Goal: Task Accomplishment & Management: Complete application form

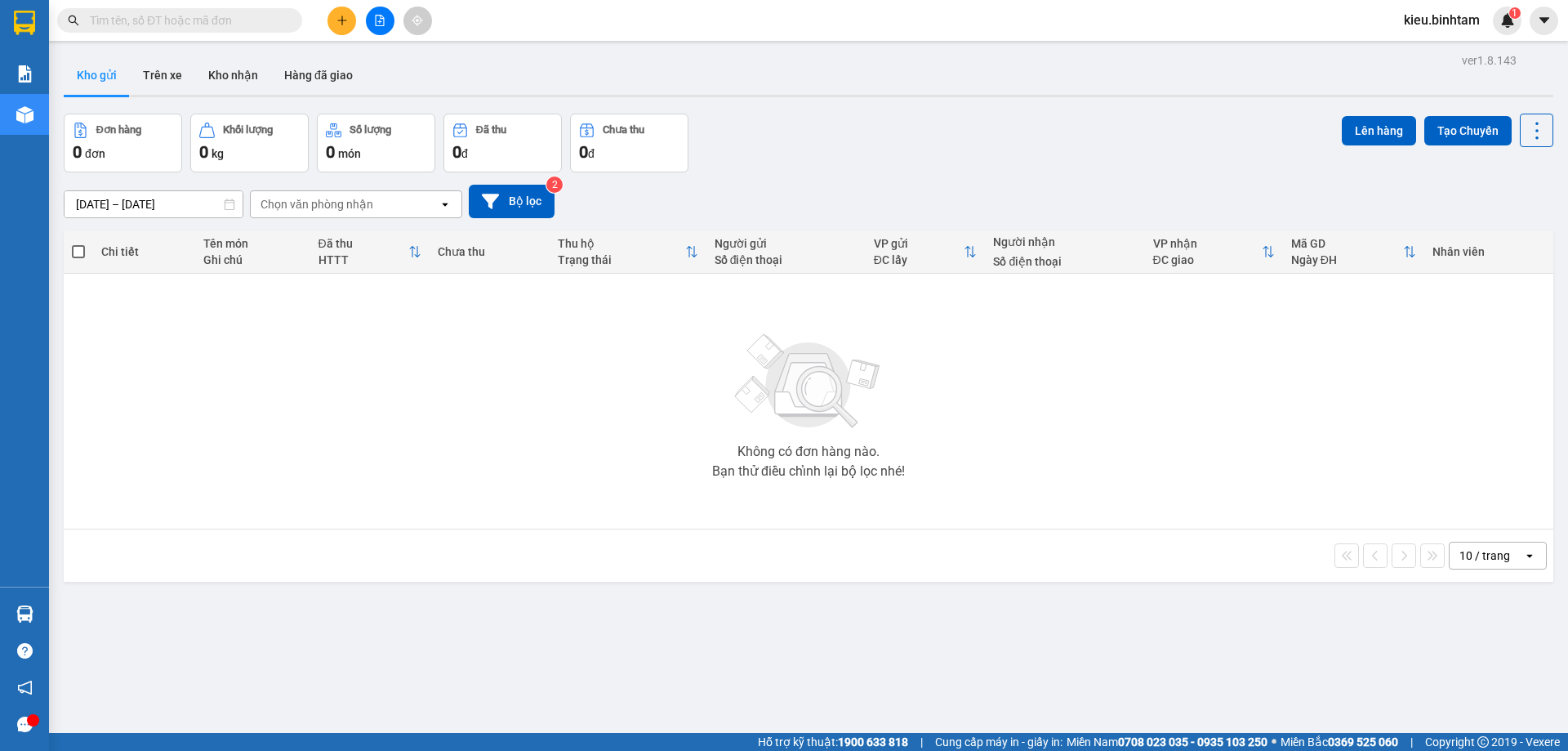
click at [338, 19] on icon "plus" at bounding box center [342, 20] width 11 height 11
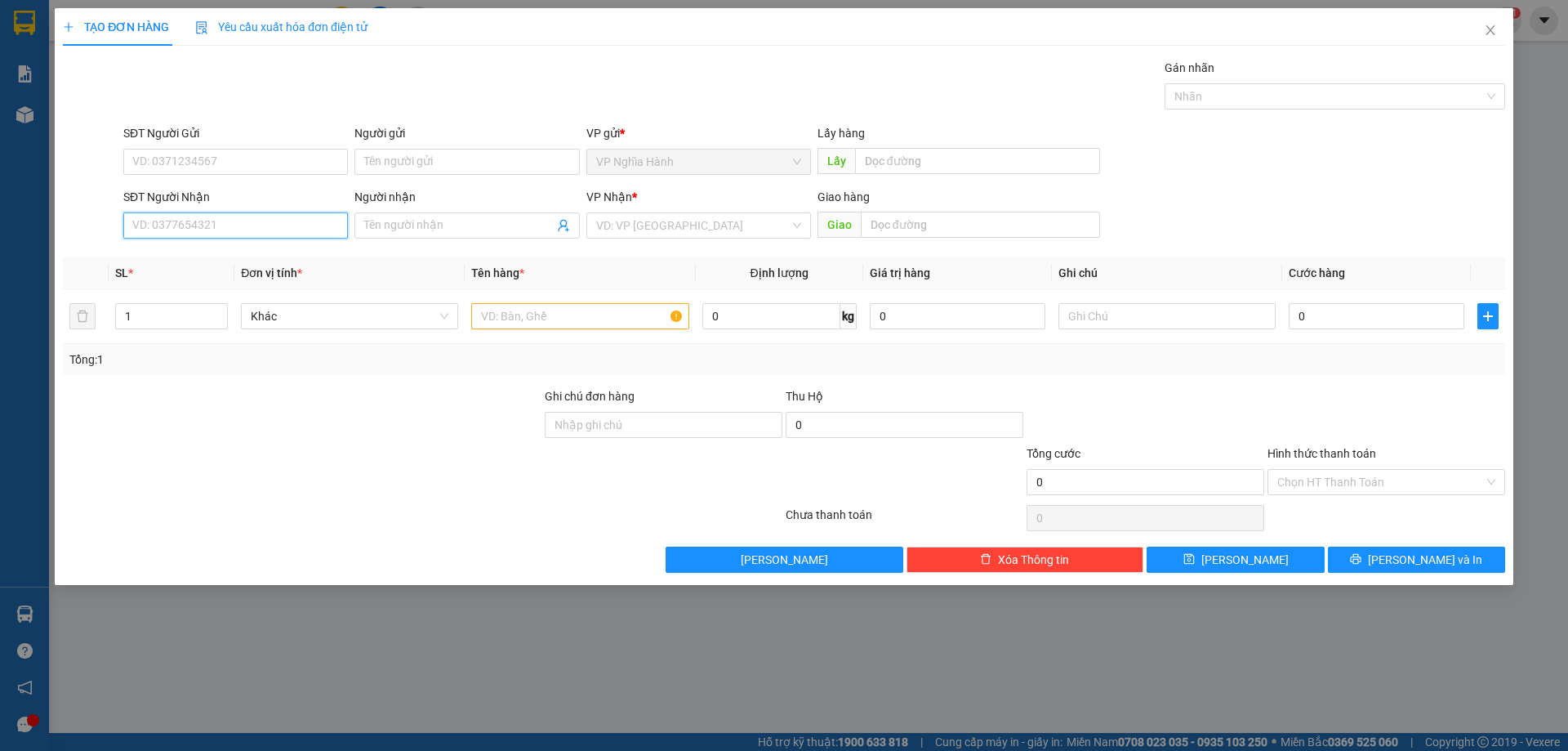
click at [173, 214] on input "SĐT Người Nhận" at bounding box center [235, 226] width 225 height 26
type input "0392011115"
drag, startPoint x: 196, startPoint y: 258, endPoint x: 213, endPoint y: 256, distance: 17.1
click at [198, 258] on div "0392011115 - THẠNH" at bounding box center [236, 257] width 205 height 18
type input "THẠNH"
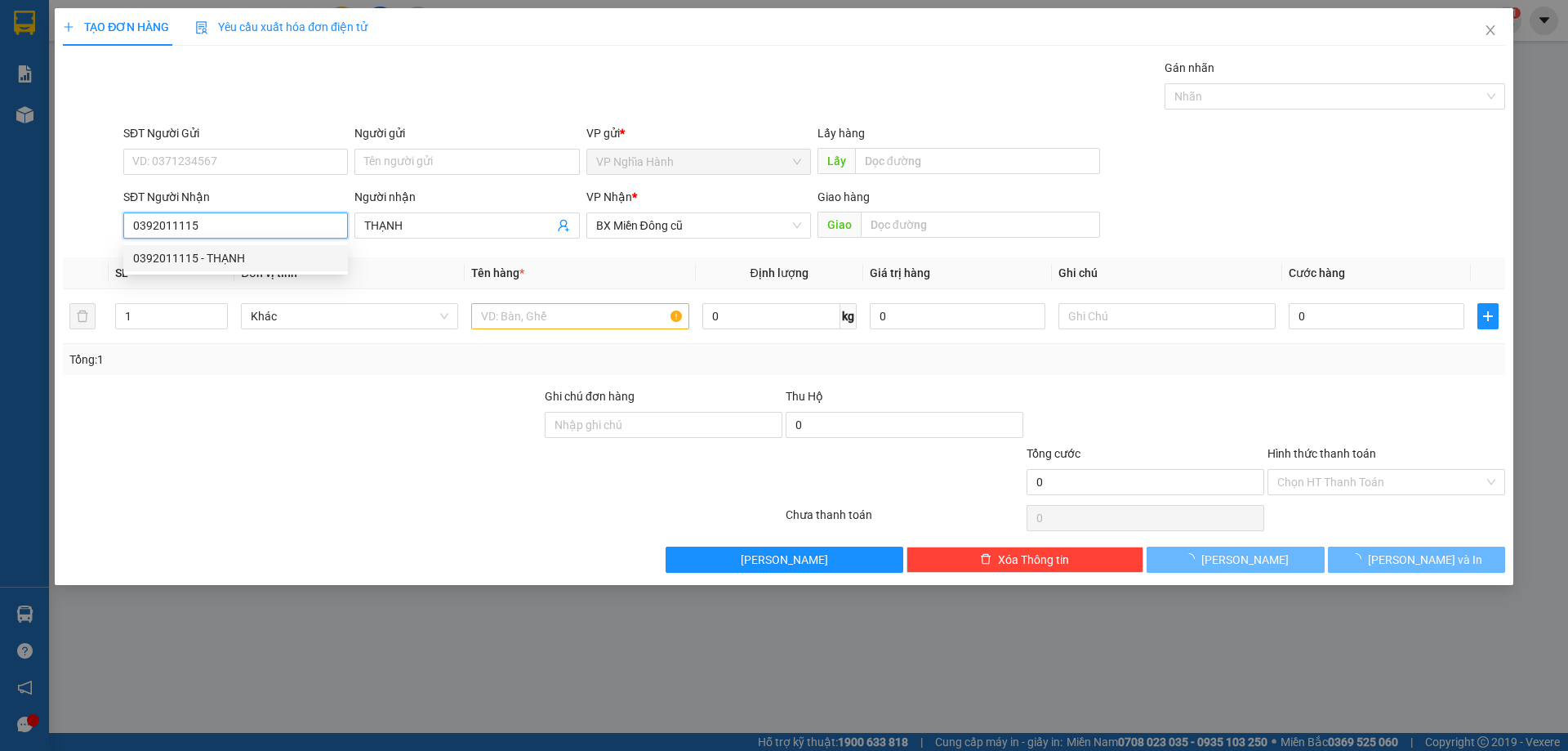
type input "150.000"
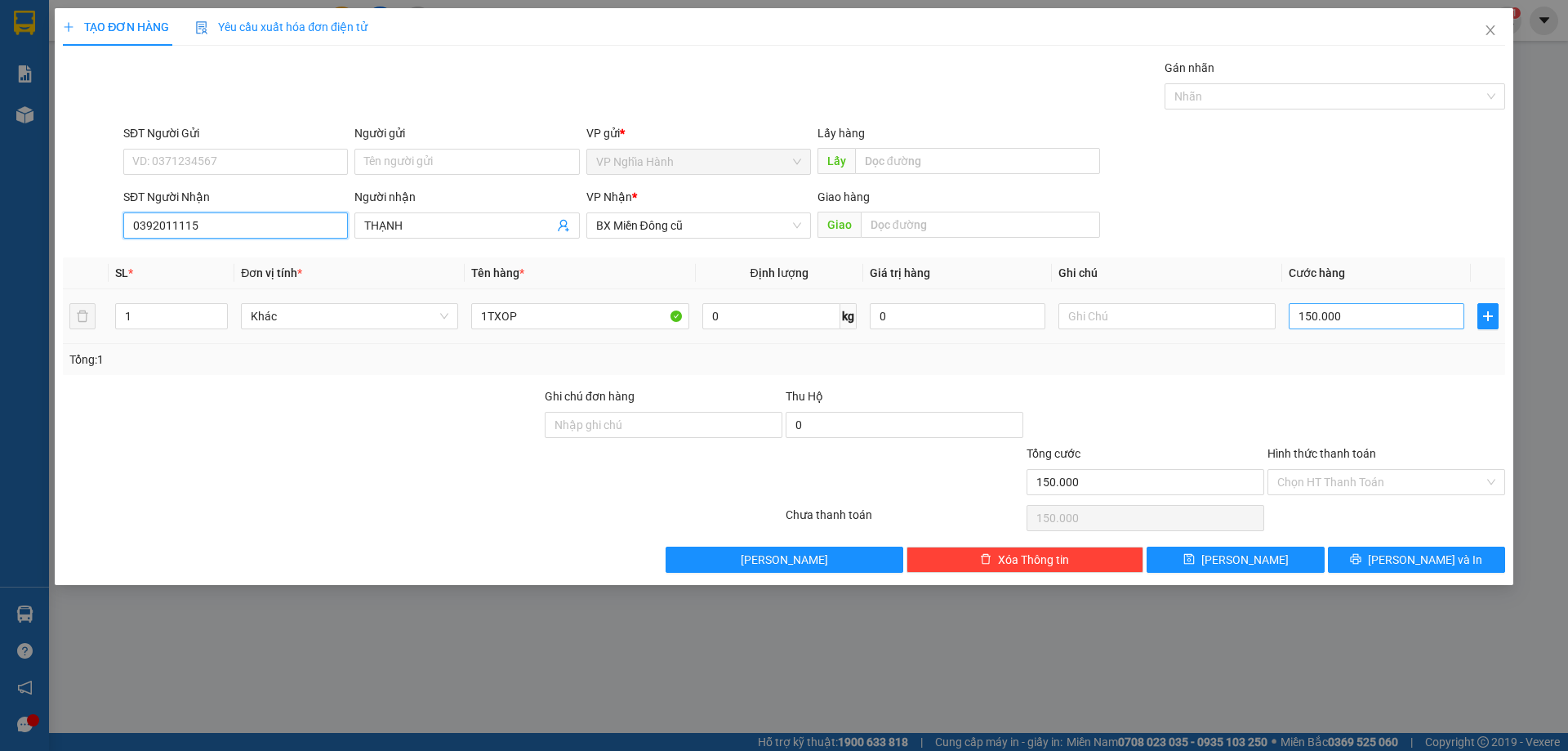
type input "0392011115"
click at [1344, 315] on input "150.000" at bounding box center [1377, 316] width 176 height 26
type input "8"
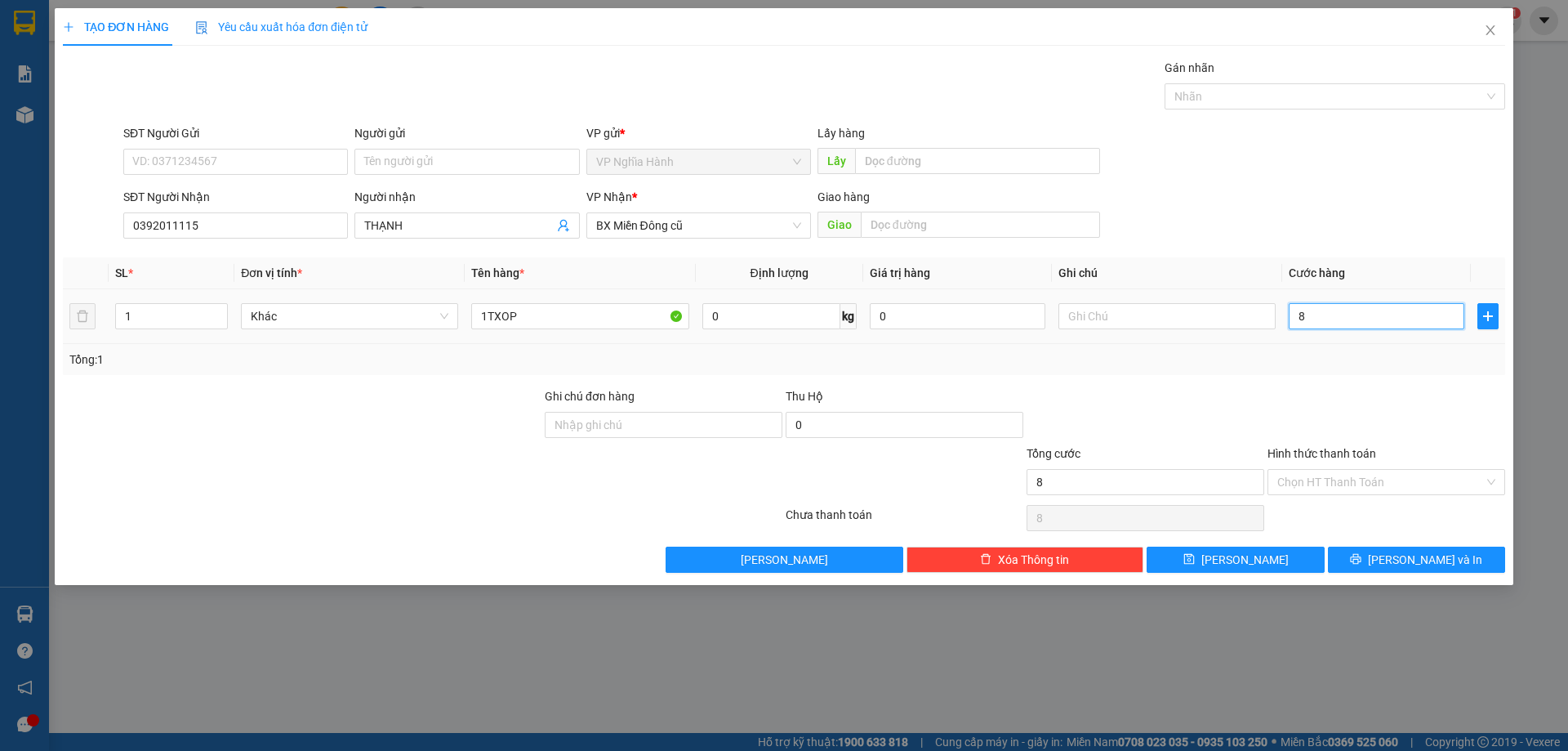
type input "80"
type input "80.000"
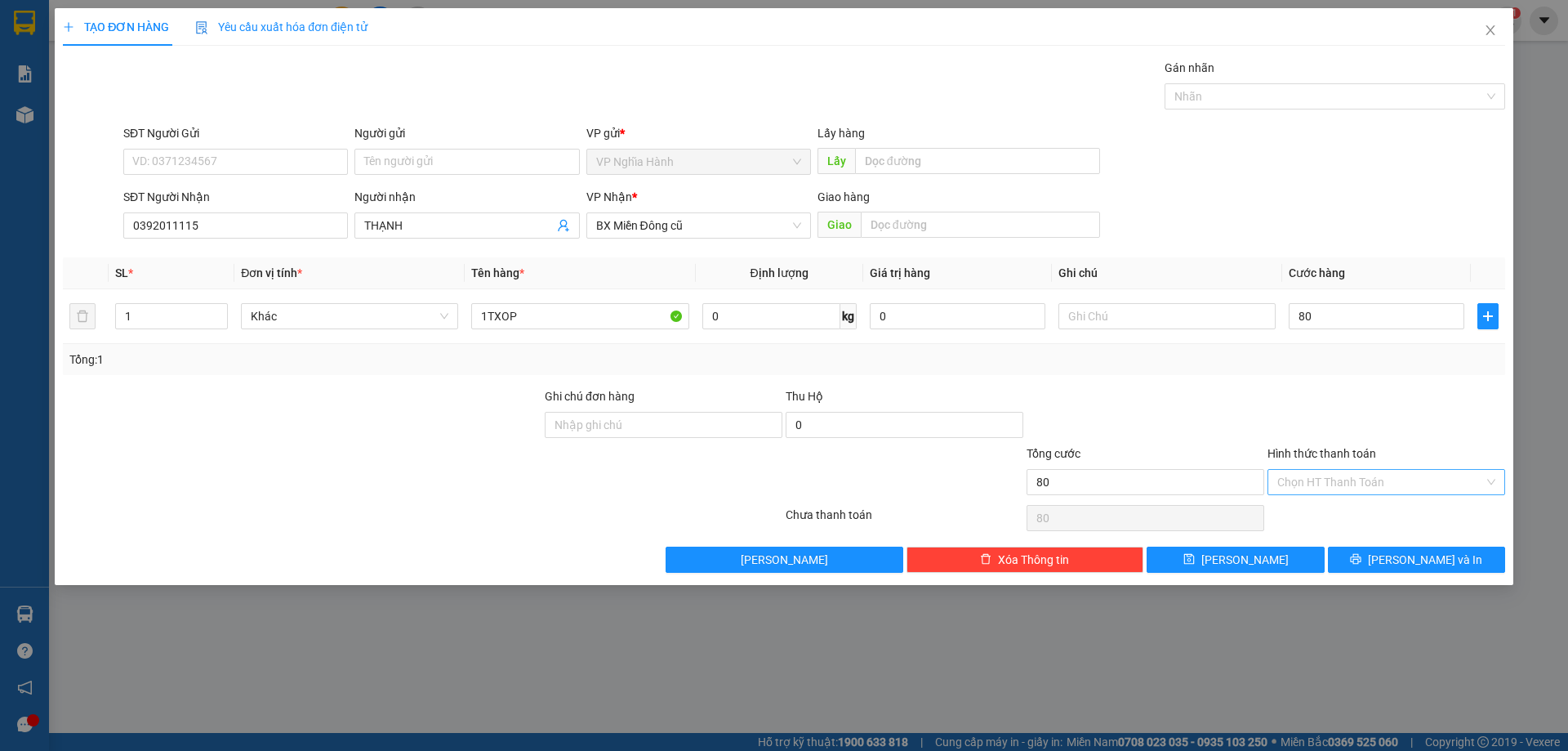
type input "80.000"
click at [1445, 484] on input "Hình thức thanh toán" at bounding box center [1381, 482] width 207 height 25
click at [1348, 516] on div "Tại văn phòng" at bounding box center [1387, 514] width 218 height 18
type input "0"
click at [1379, 559] on button "Lưu và In" at bounding box center [1417, 560] width 178 height 26
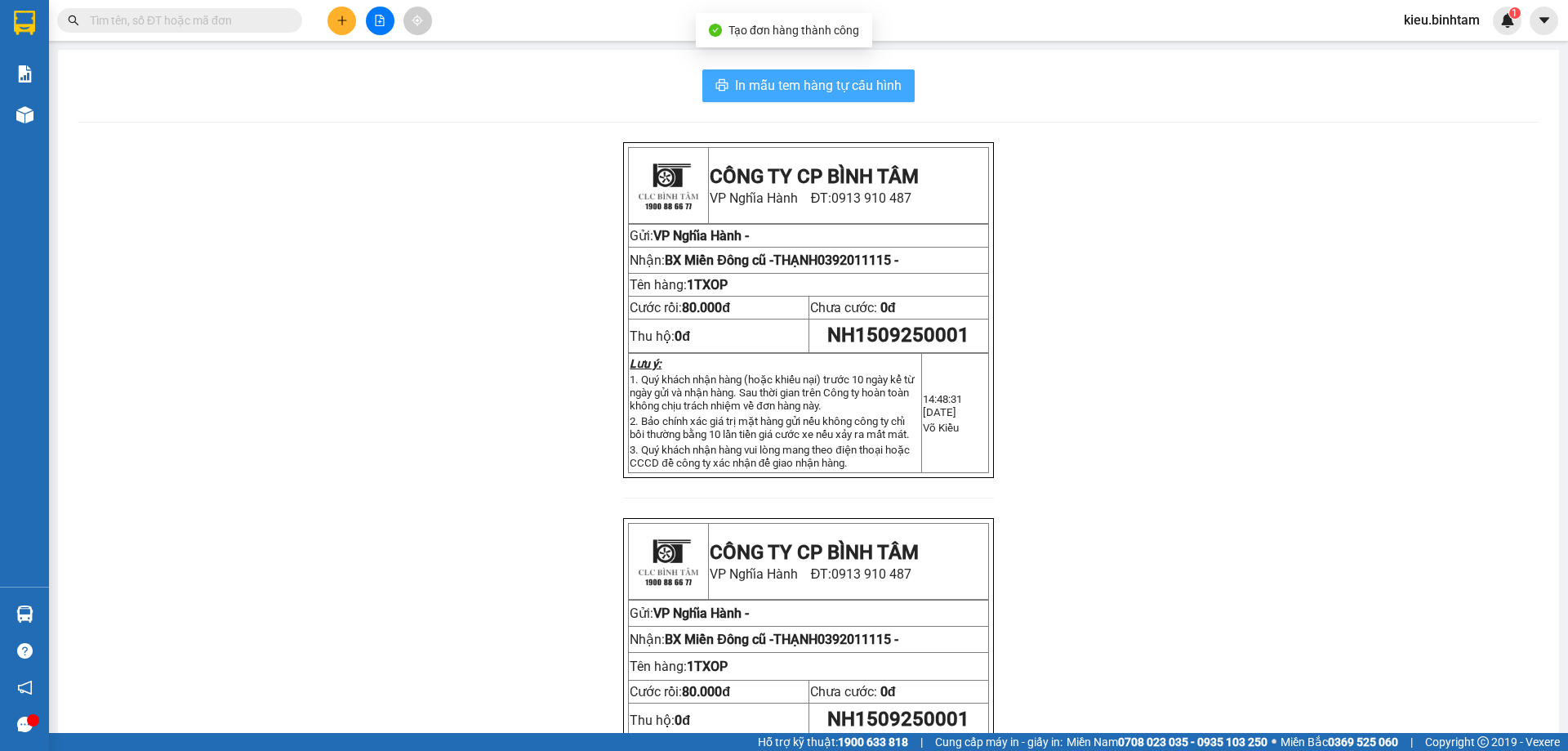
drag, startPoint x: 870, startPoint y: 88, endPoint x: 1271, endPoint y: 440, distance: 533.6
click at [872, 88] on span "In mẫu tem hàng tự cấu hình" at bounding box center [818, 85] width 166 height 20
click at [338, 18] on icon "plus" at bounding box center [342, 20] width 11 height 11
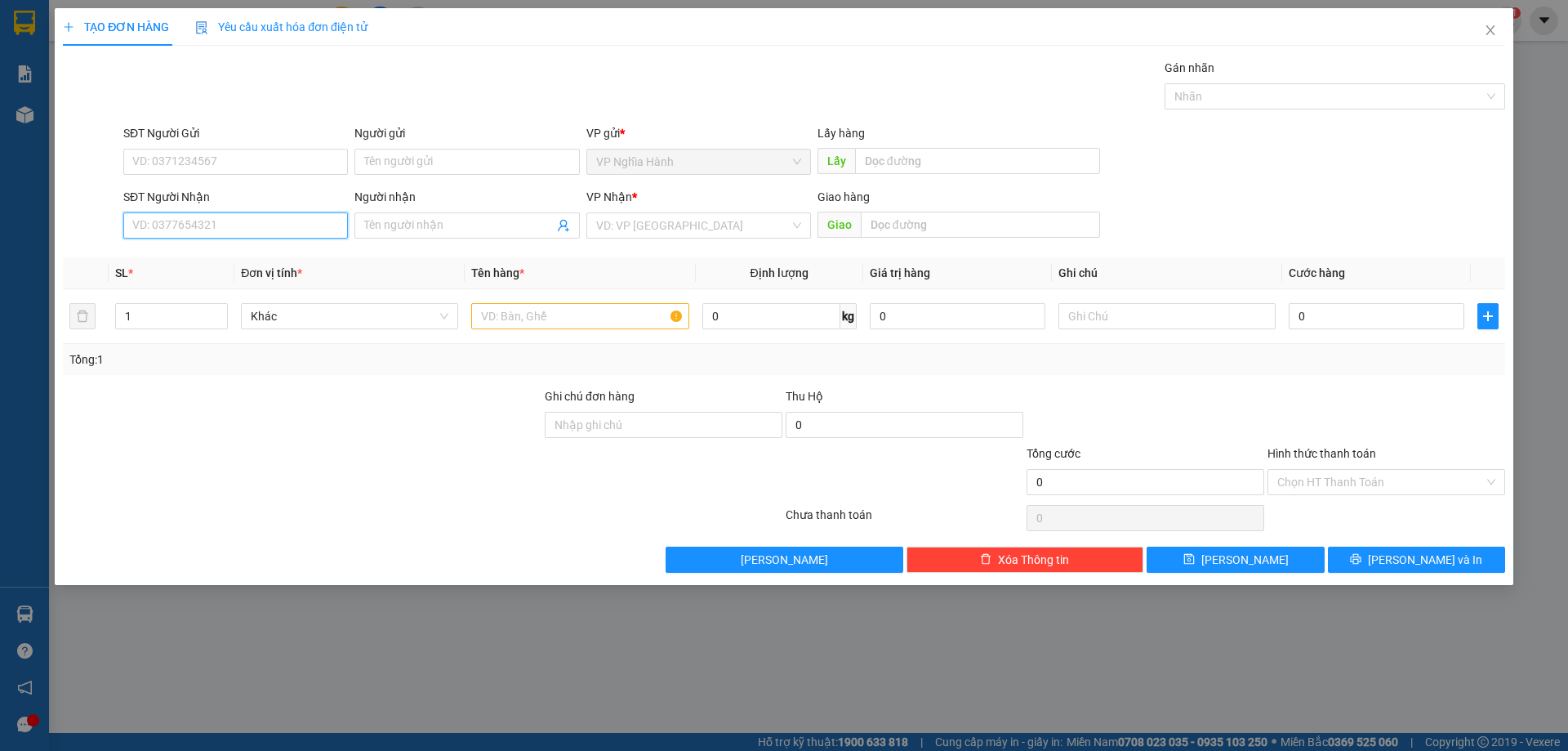
click at [139, 232] on input "SĐT Người Nhận" at bounding box center [235, 226] width 225 height 26
type input "0975978617"
click at [159, 254] on div "0975978617" at bounding box center [236, 257] width 205 height 18
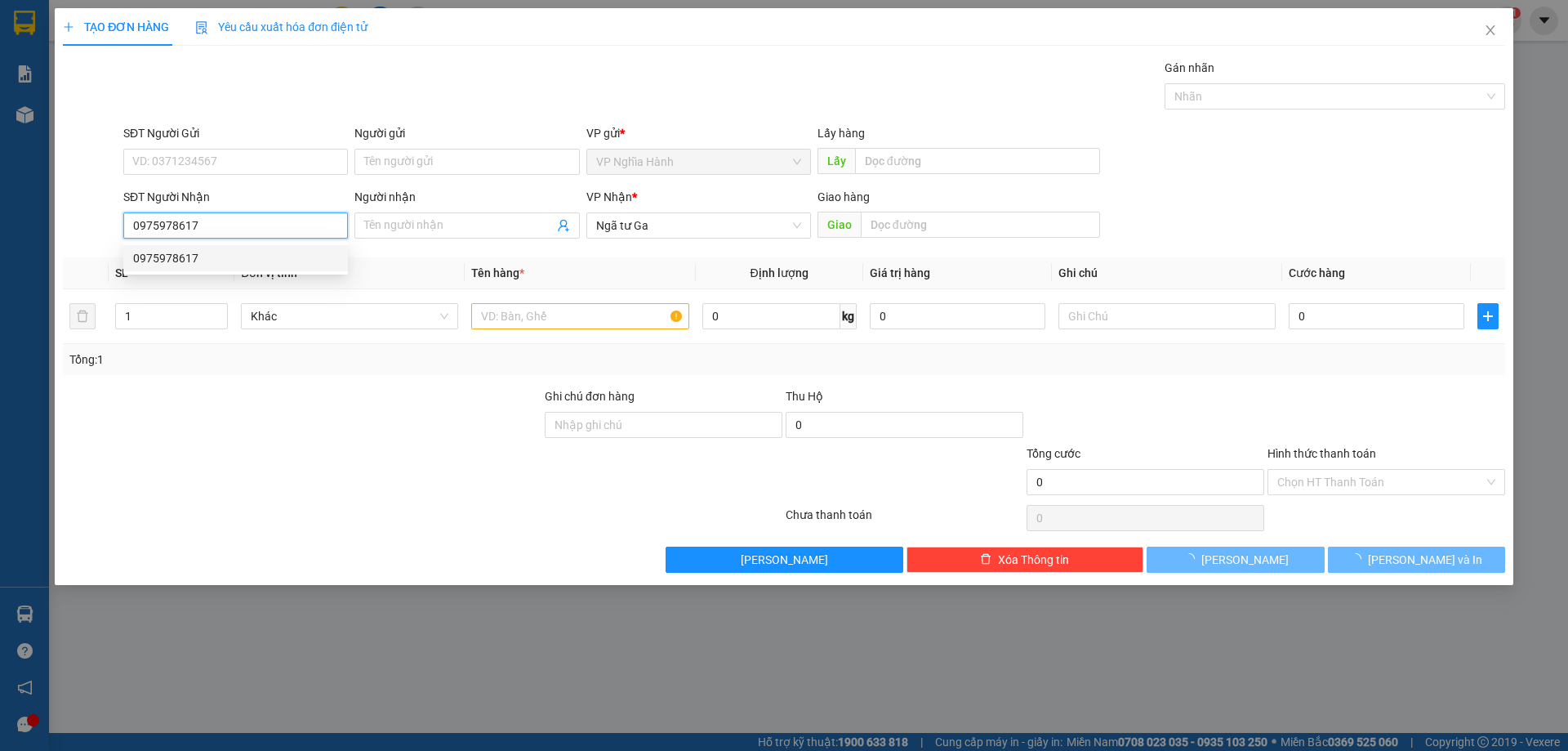
type input "230.000"
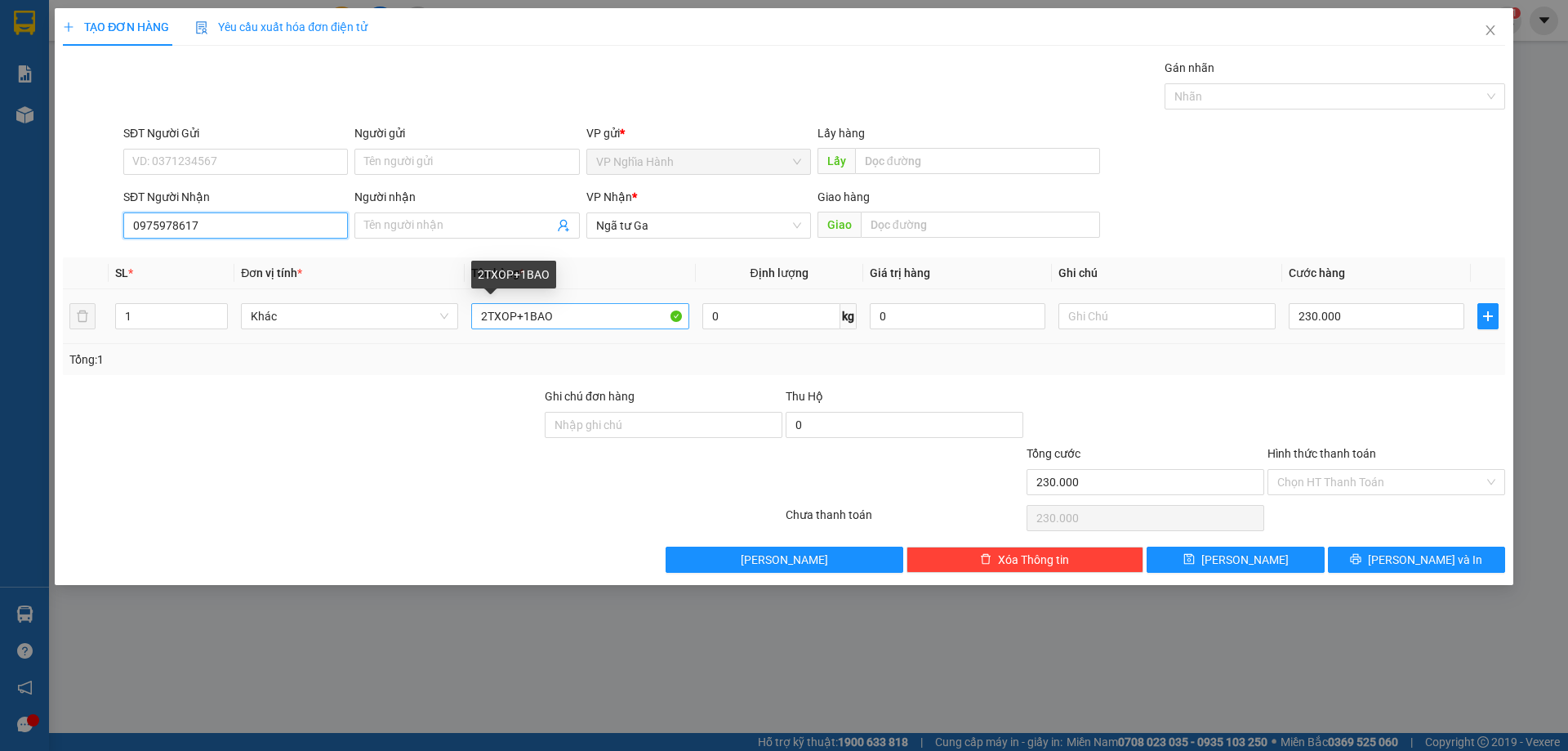
type input "0975978617"
drag, startPoint x: 489, startPoint y: 313, endPoint x: 393, endPoint y: 324, distance: 96.6
click at [393, 324] on tr "1 Khác 2TXOP+1BAO 0 kg 0 230.000" at bounding box center [784, 316] width 1442 height 55
type input "1TXOP+1BAO"
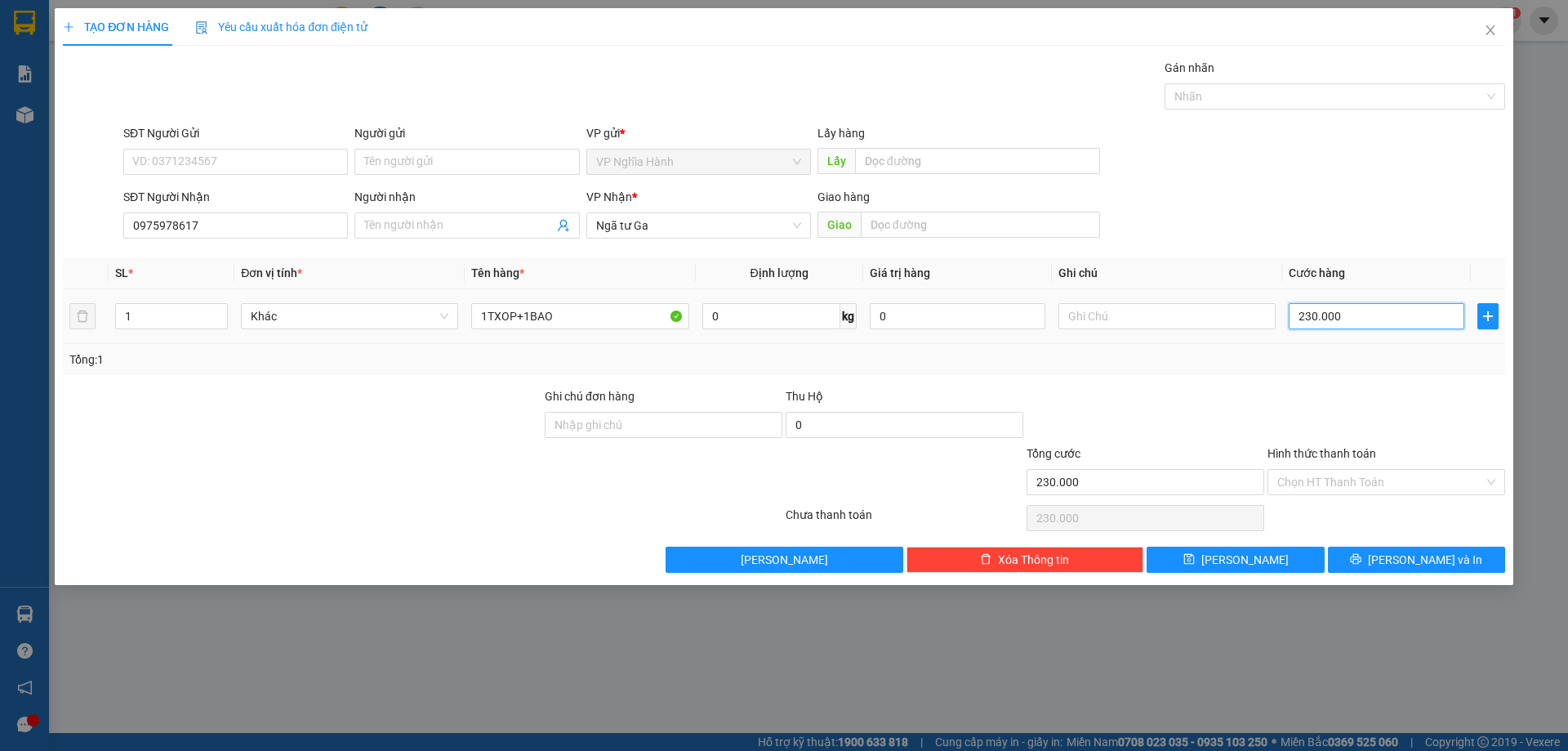
click at [1359, 314] on input "230.000" at bounding box center [1377, 316] width 176 height 26
type input "1"
type input "13"
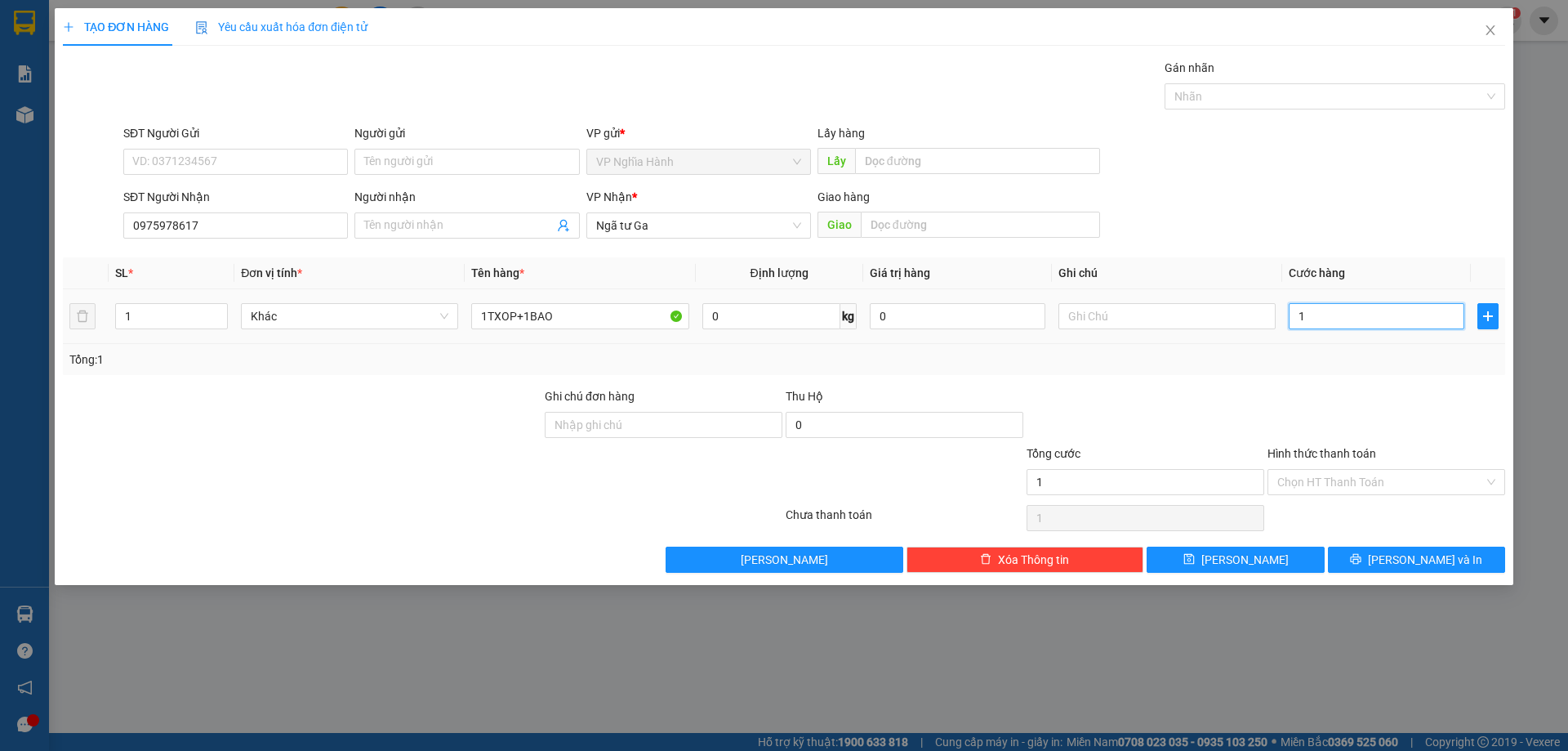
type input "13"
type input "130"
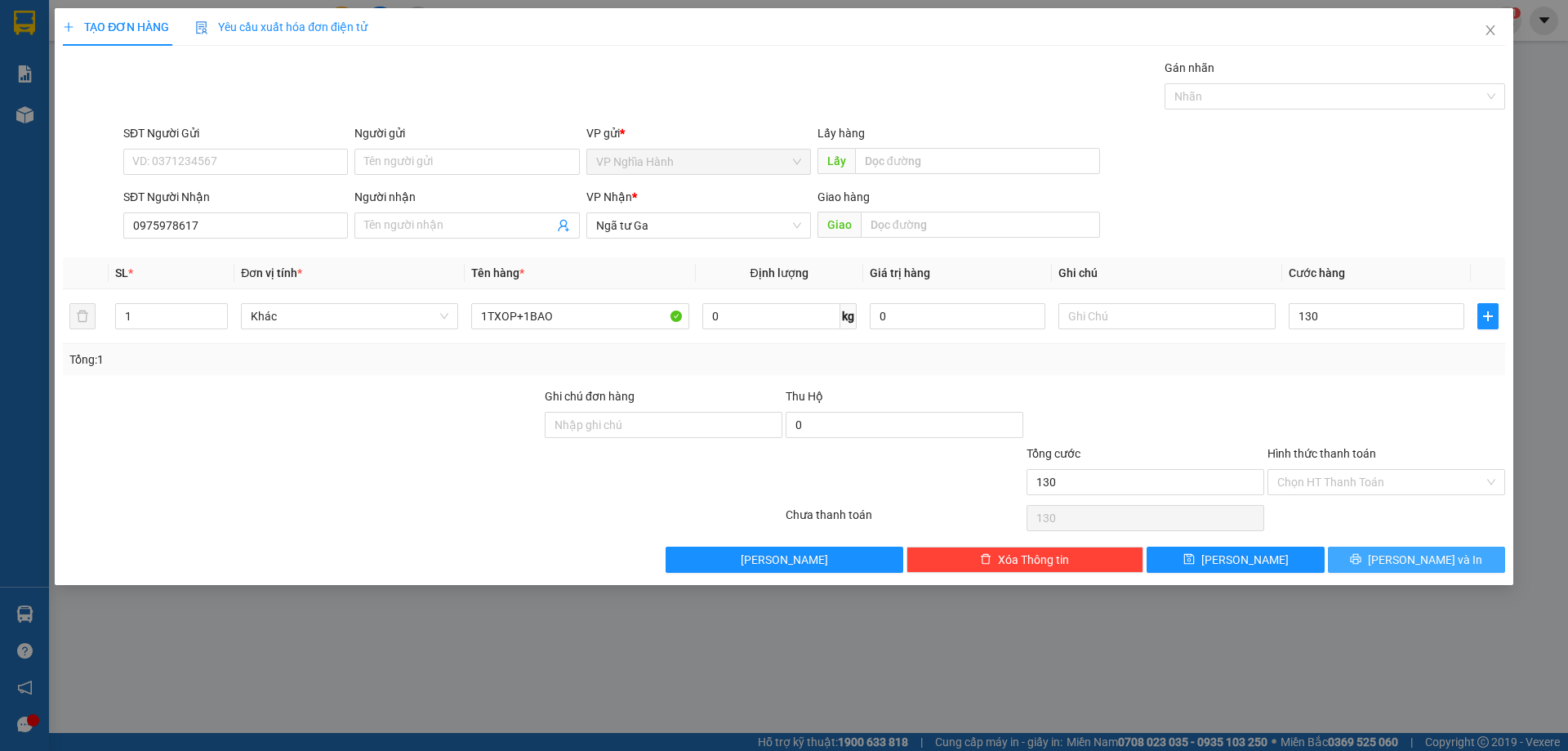
type input "130.000"
click at [1362, 558] on icon "printer" at bounding box center [1355, 559] width 10 height 10
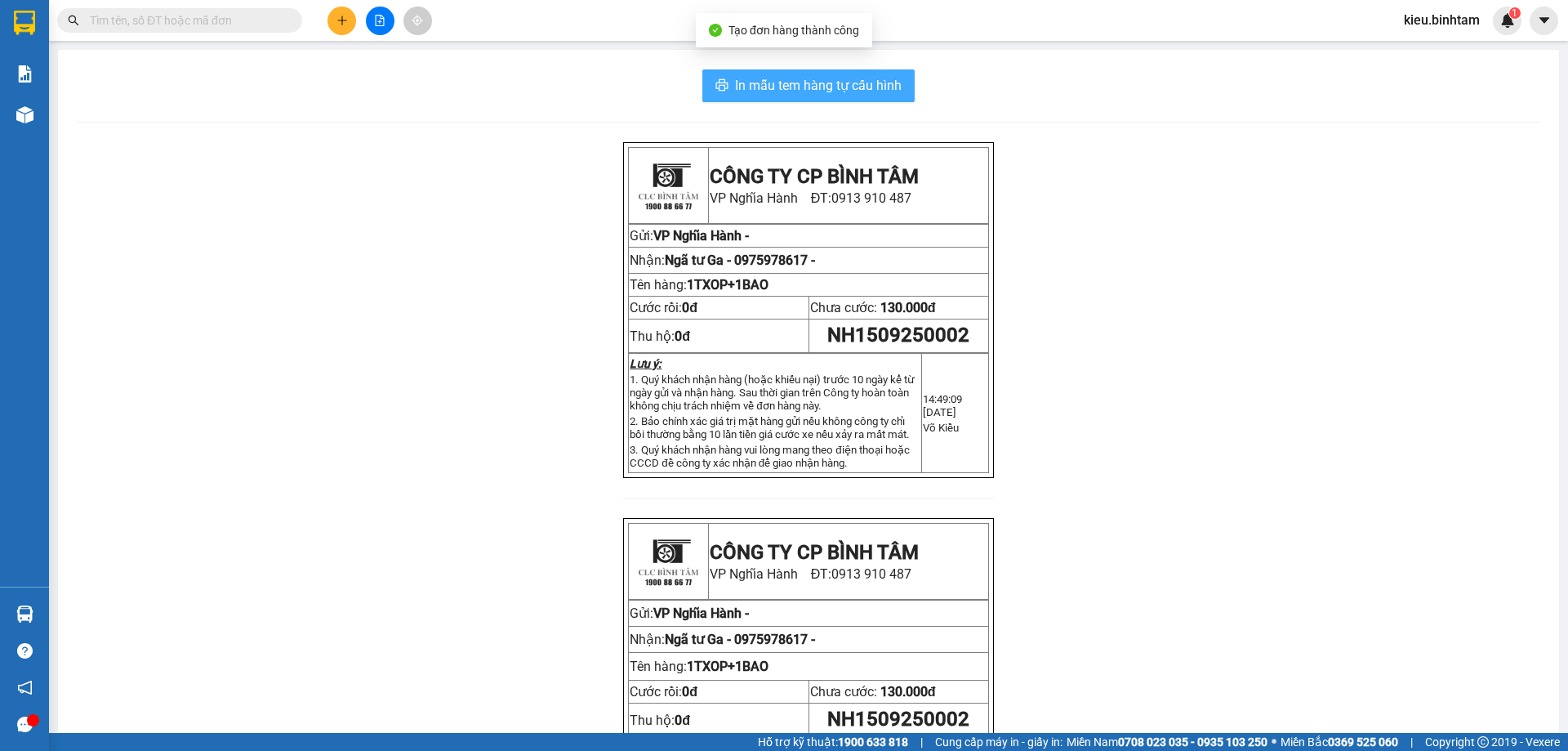
click at [858, 84] on span "In mẫu tem hàng tự cấu hình" at bounding box center [818, 85] width 166 height 20
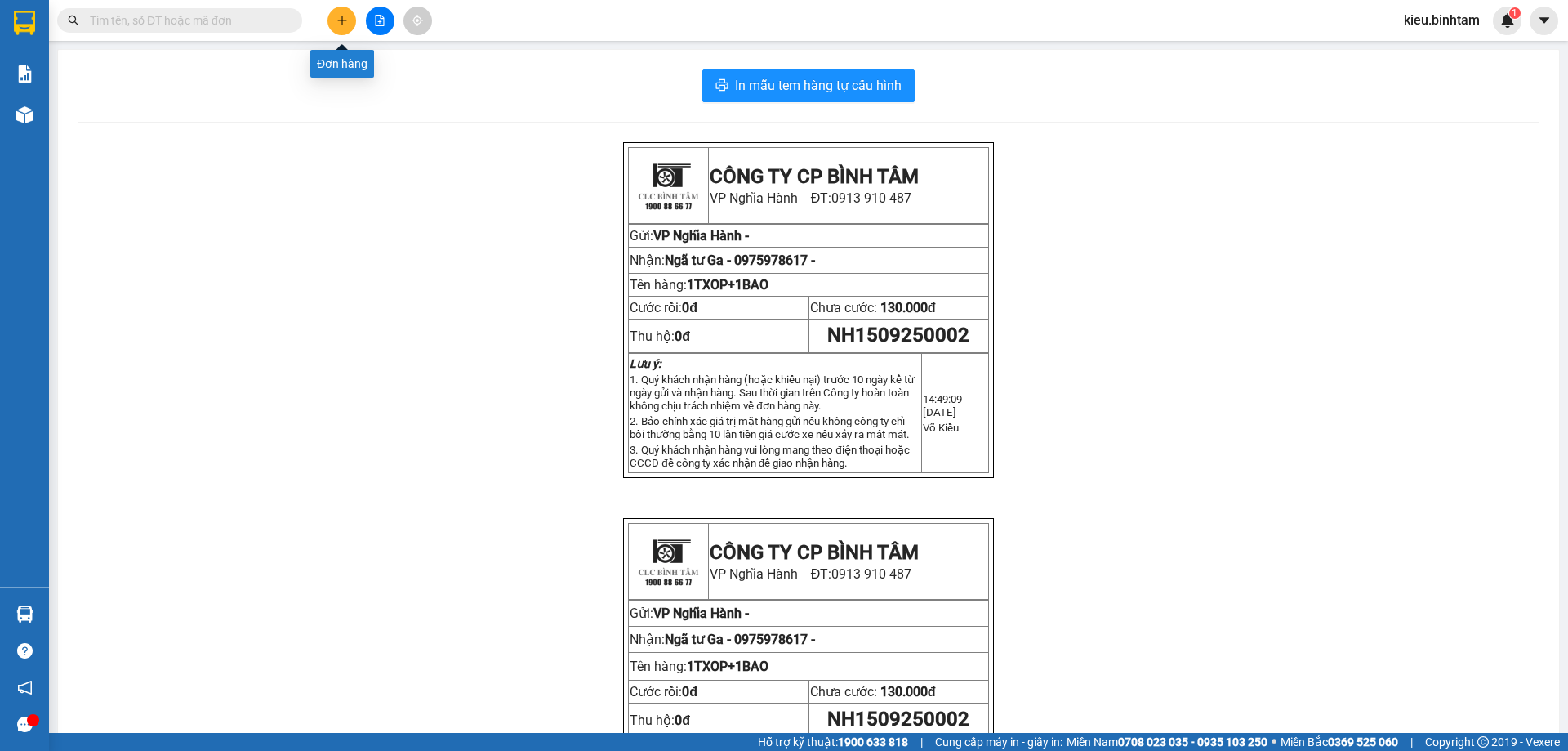
click at [343, 21] on icon "plus" at bounding box center [342, 20] width 11 height 11
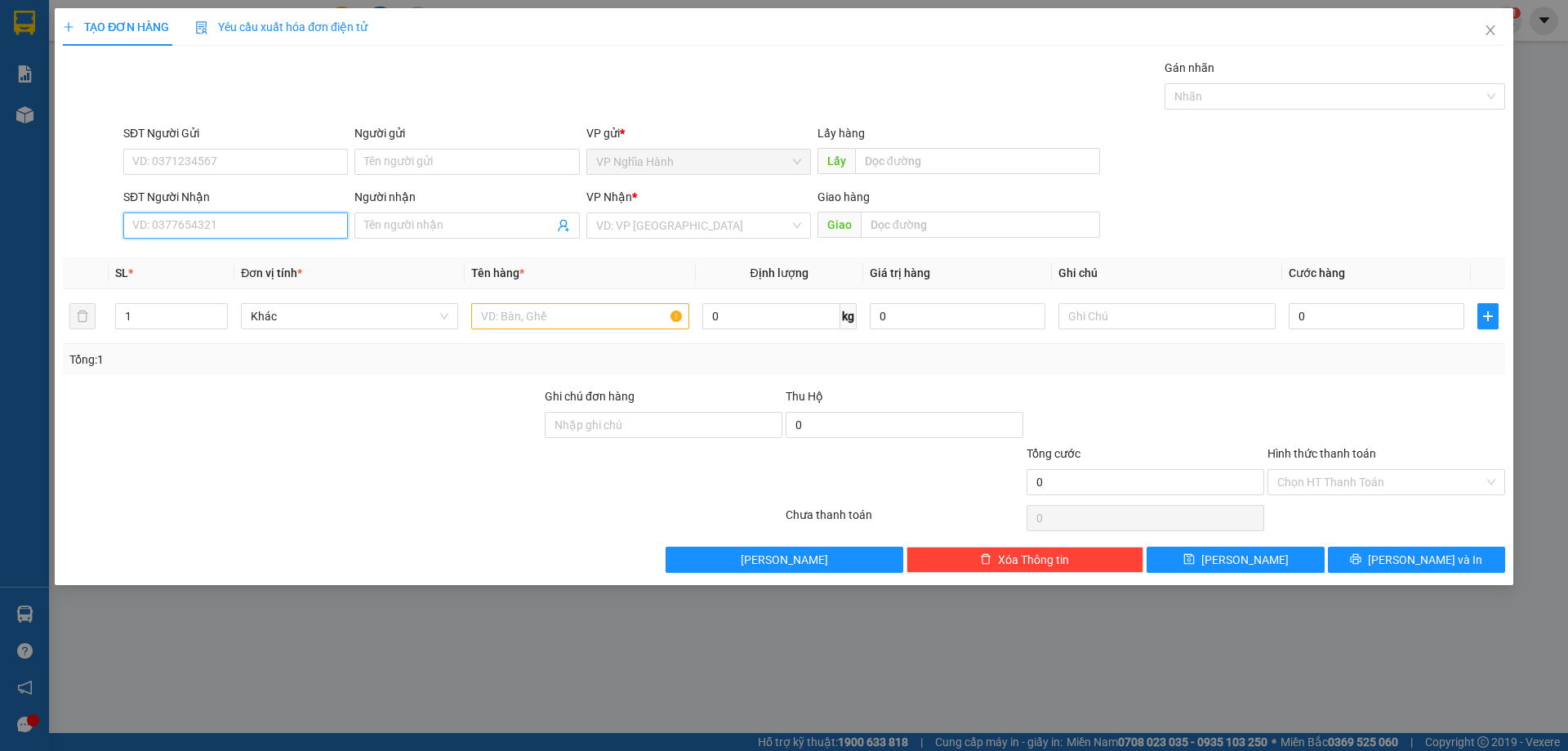
click at [179, 231] on input "SĐT Người Nhận" at bounding box center [235, 226] width 225 height 26
type input "0933357864"
click at [210, 265] on div "0933357864" at bounding box center [236, 257] width 205 height 18
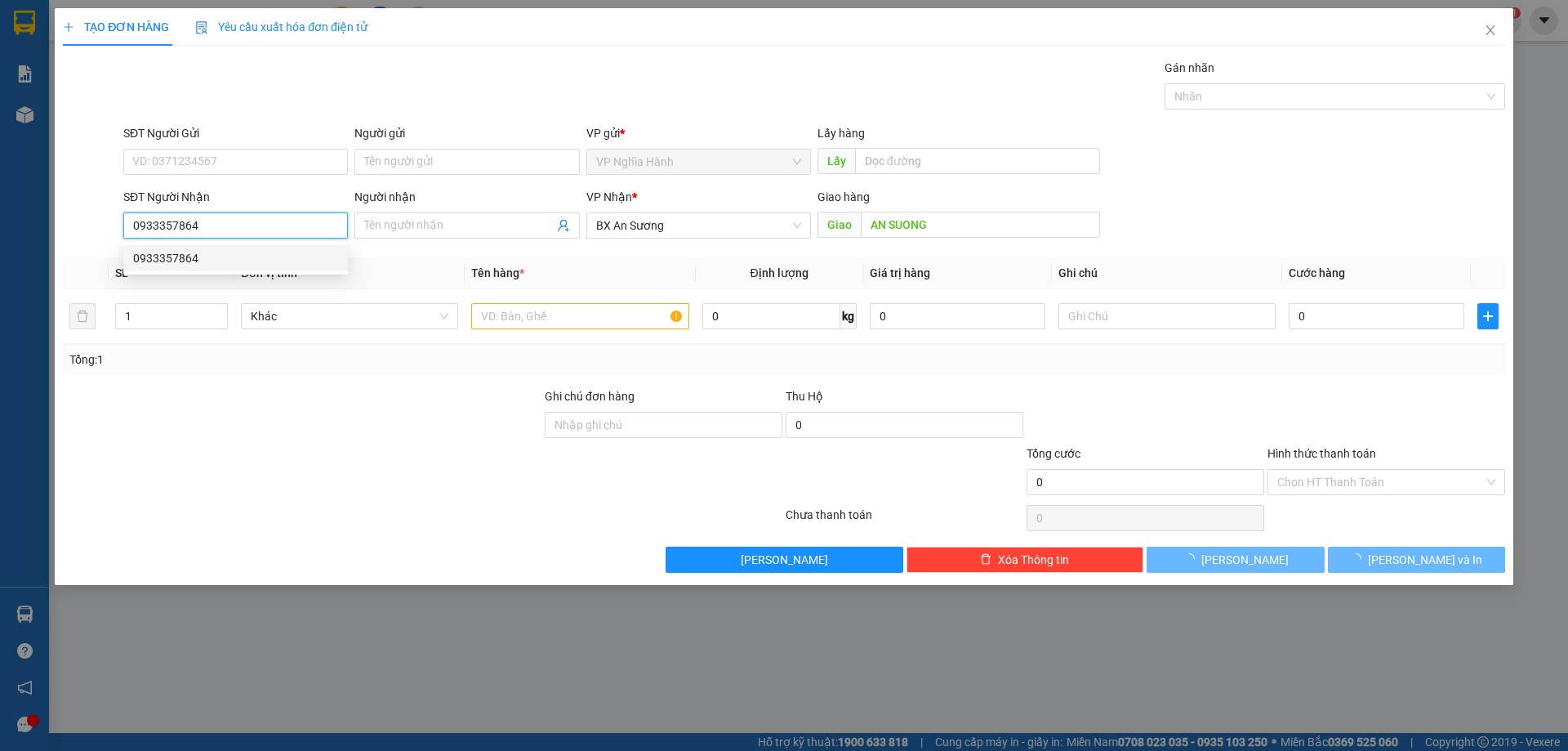
type input "AN SUONG"
type input "70.000"
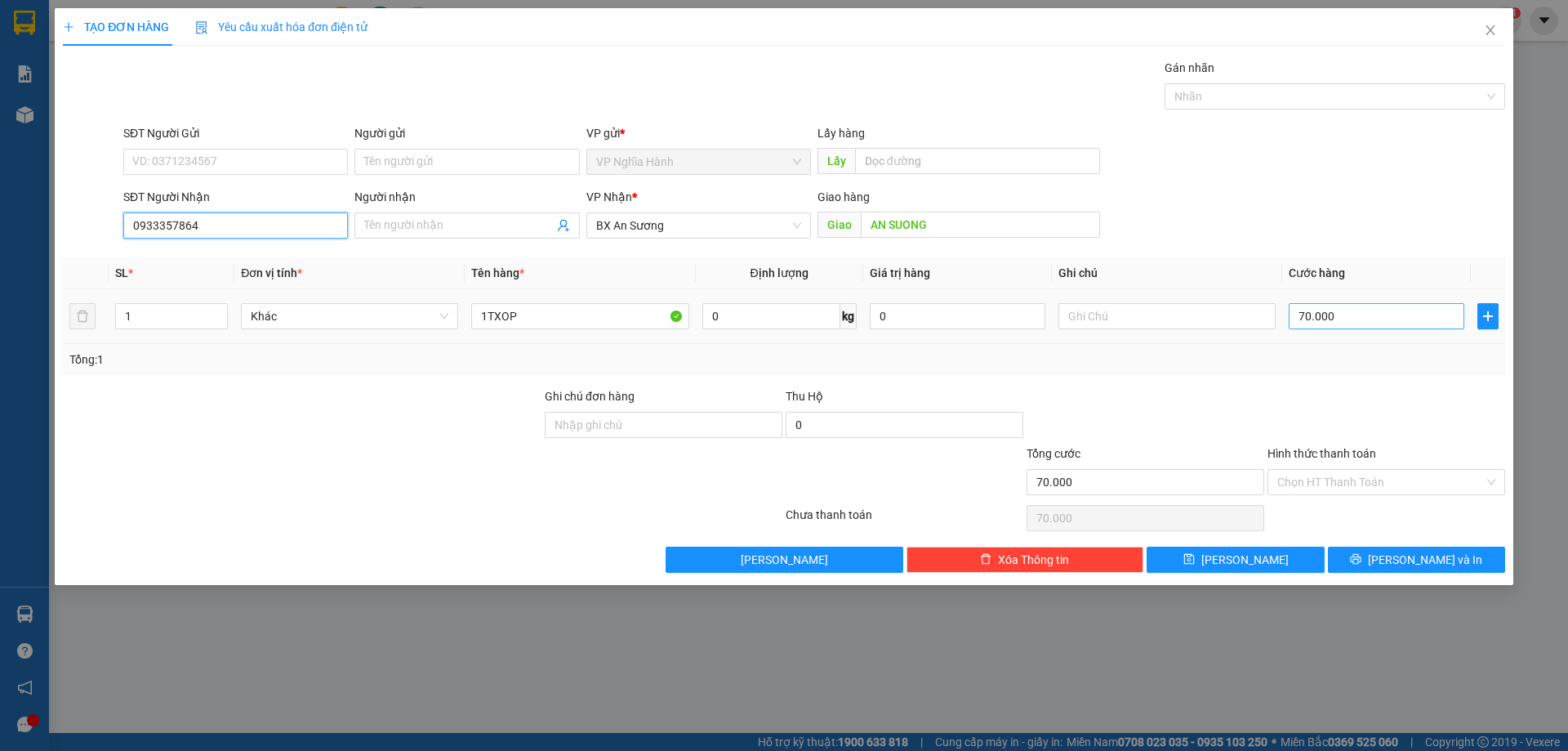
type input "0933357864"
click at [1377, 307] on input "70.000" at bounding box center [1377, 316] width 176 height 26
type input "5"
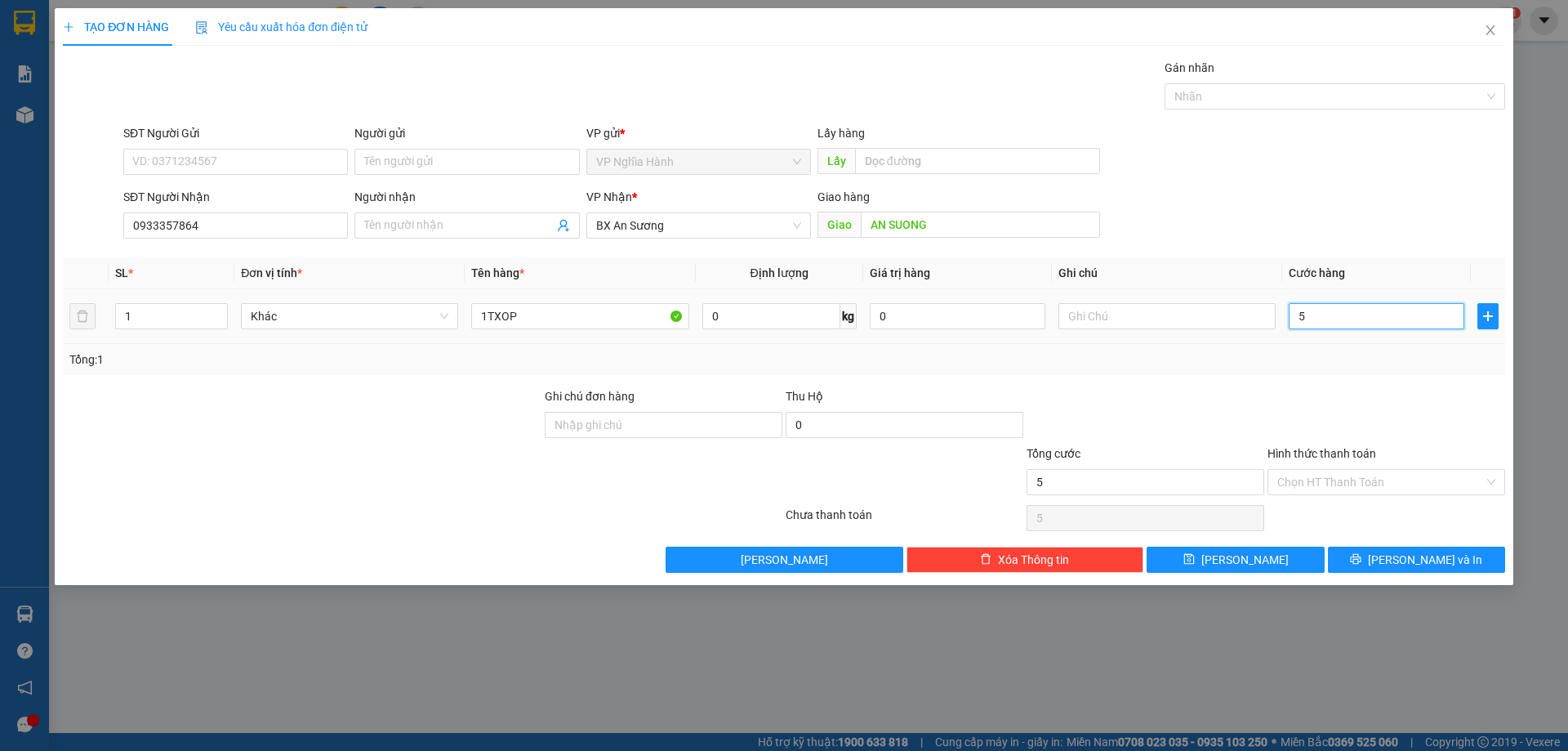
type input "50"
click at [1354, 491] on input "Hình thức thanh toán" at bounding box center [1381, 482] width 207 height 25
type input "50.000"
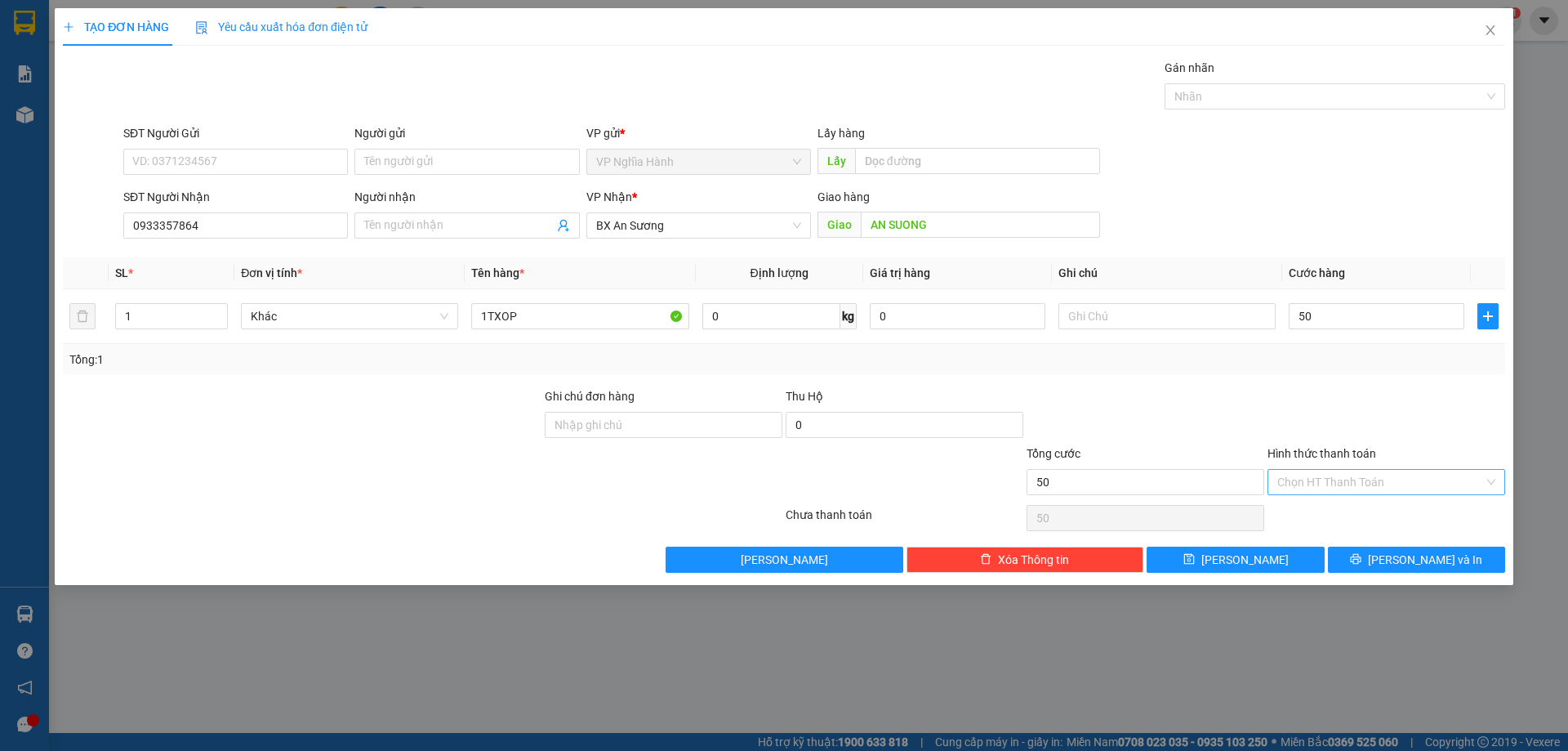
type input "50.000"
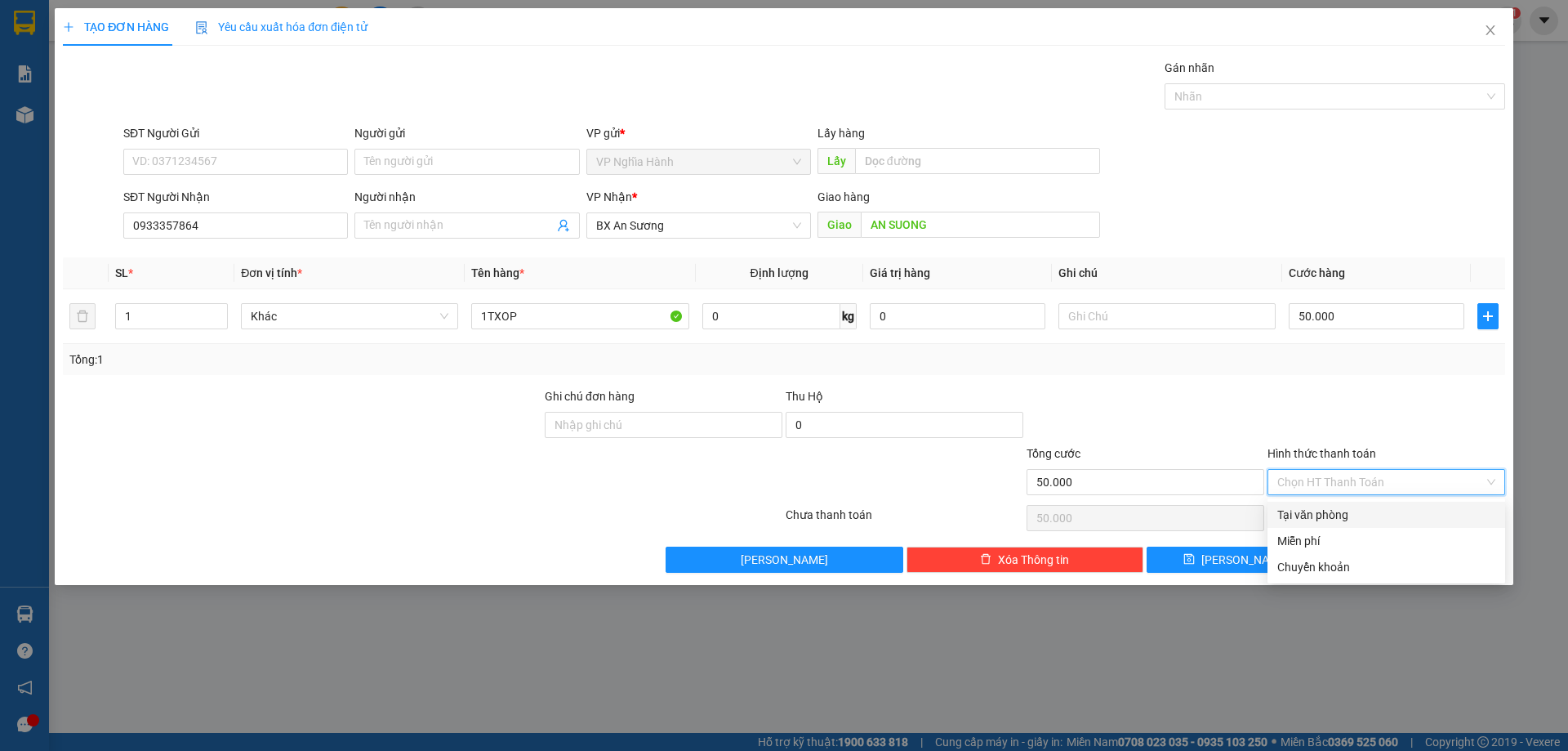
click at [1354, 510] on div "Tại văn phòng" at bounding box center [1387, 514] width 218 height 18
type input "0"
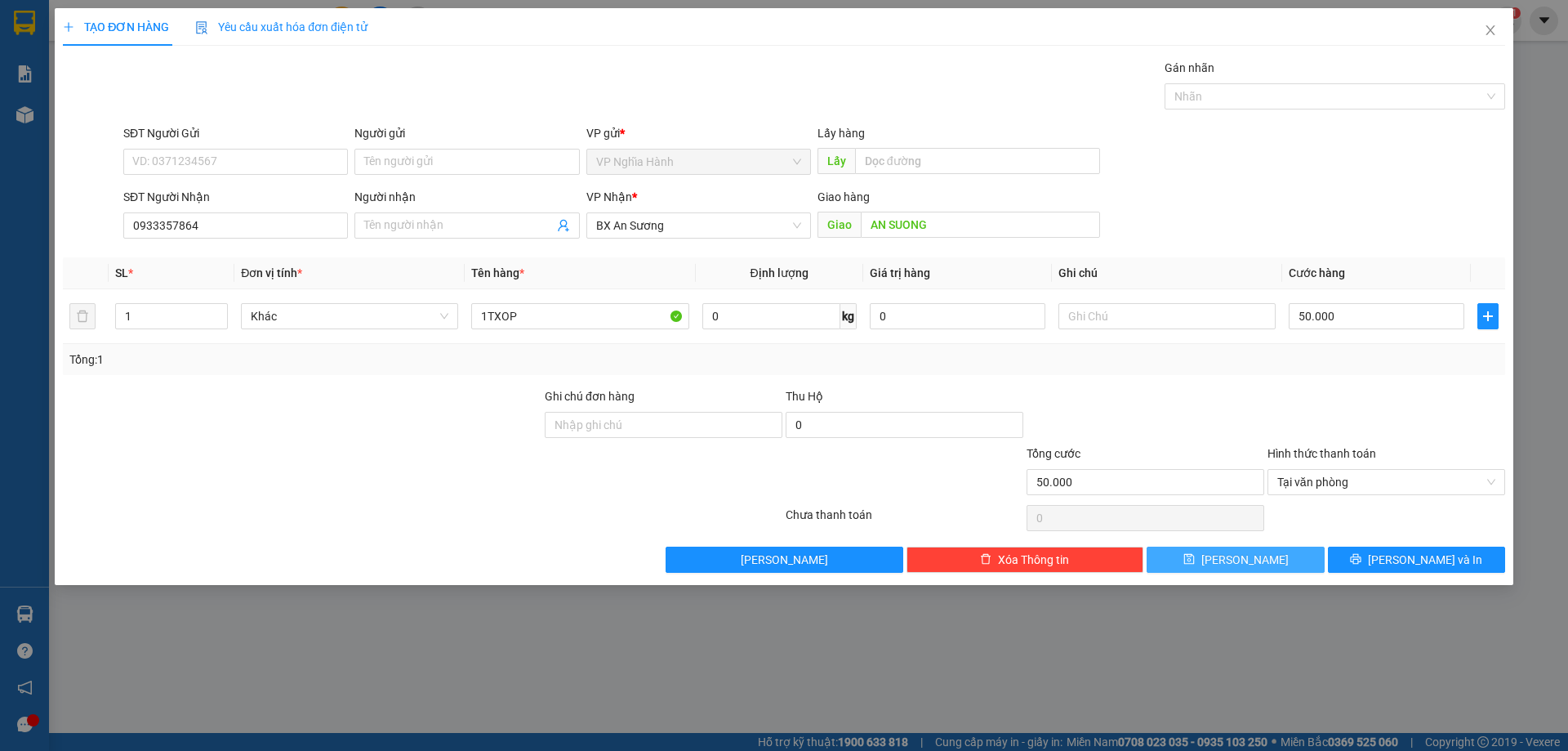
click at [1285, 550] on button "Lưu" at bounding box center [1236, 560] width 178 height 26
type input "0"
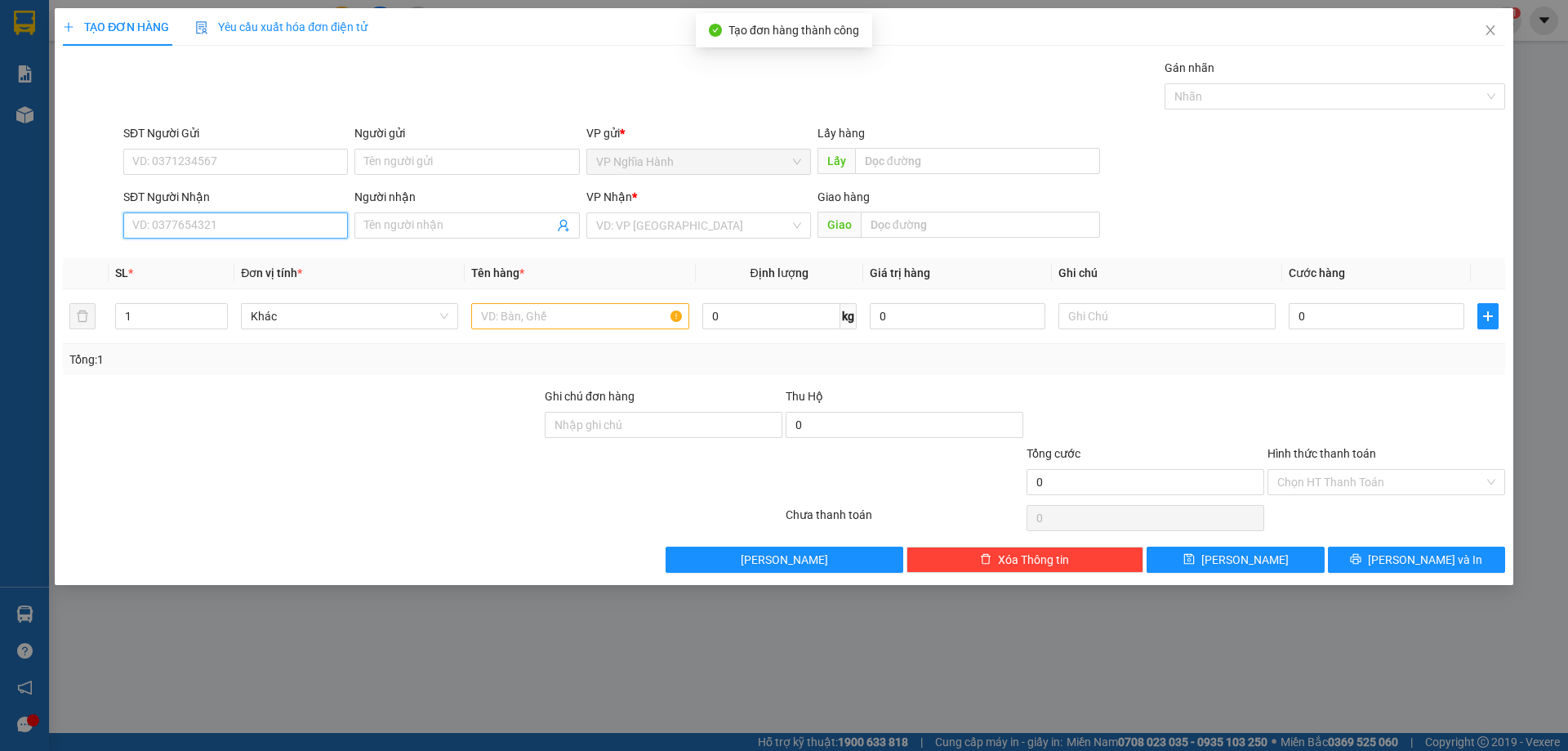
click at [168, 216] on input "SĐT Người Nhận" at bounding box center [235, 226] width 225 height 26
type input "0975465266"
click at [233, 265] on div "0975465266" at bounding box center [236, 257] width 205 height 18
type input "100.000"
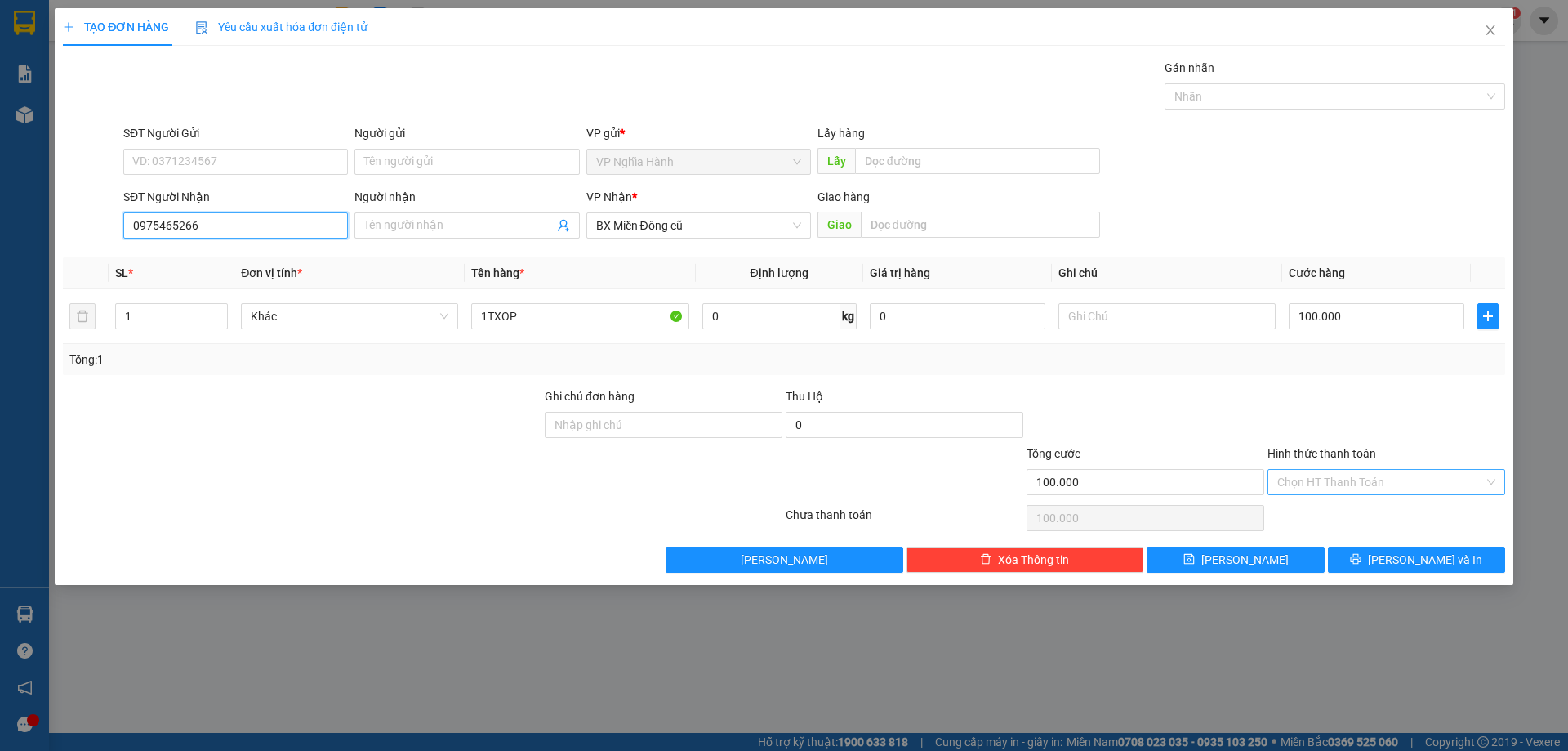
type input "0975465266"
click at [1334, 473] on input "Hình thức thanh toán" at bounding box center [1381, 482] width 207 height 25
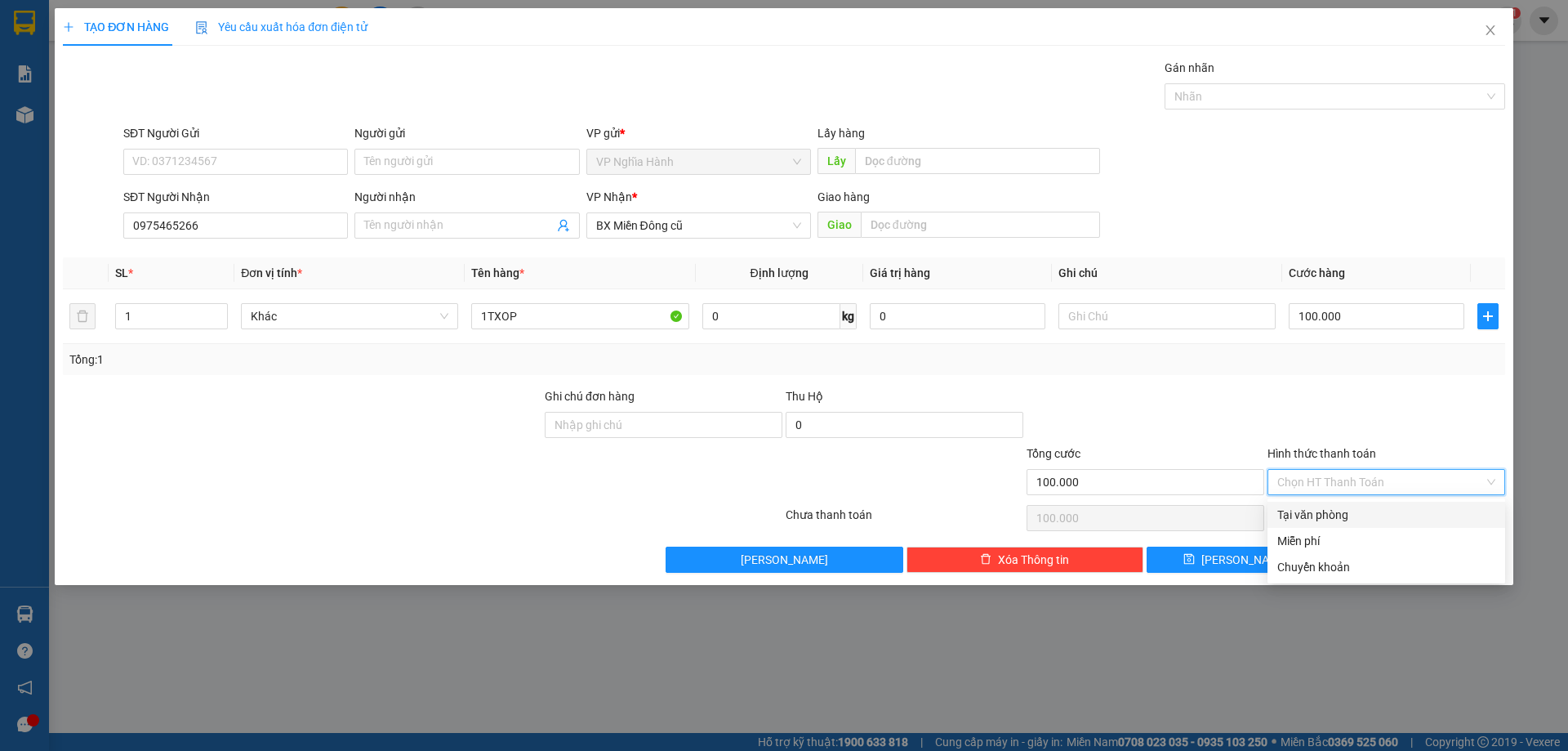
click at [1344, 506] on div "Tại văn phòng" at bounding box center [1387, 514] width 218 height 18
type input "0"
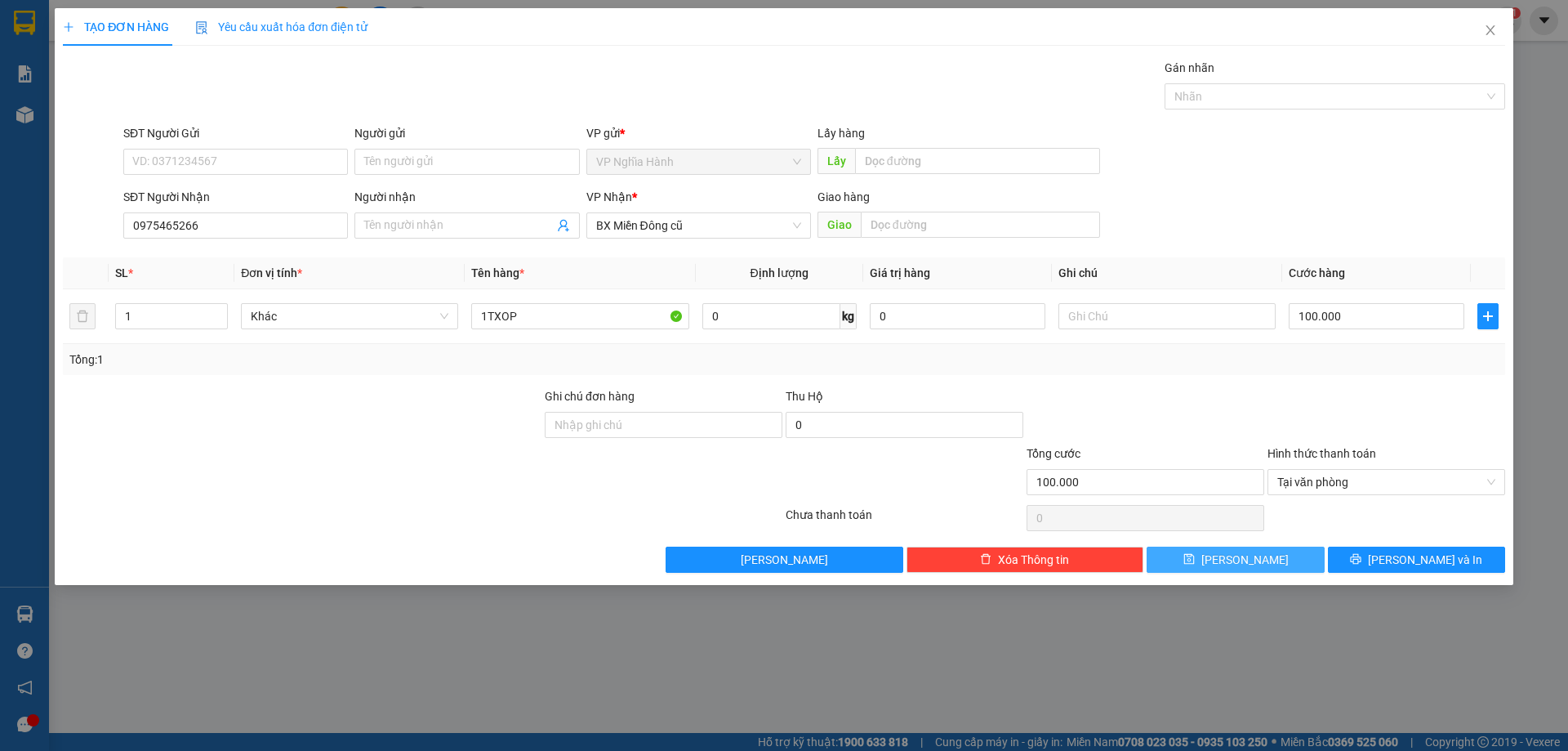
click at [1266, 564] on button "Lưu" at bounding box center [1236, 560] width 178 height 26
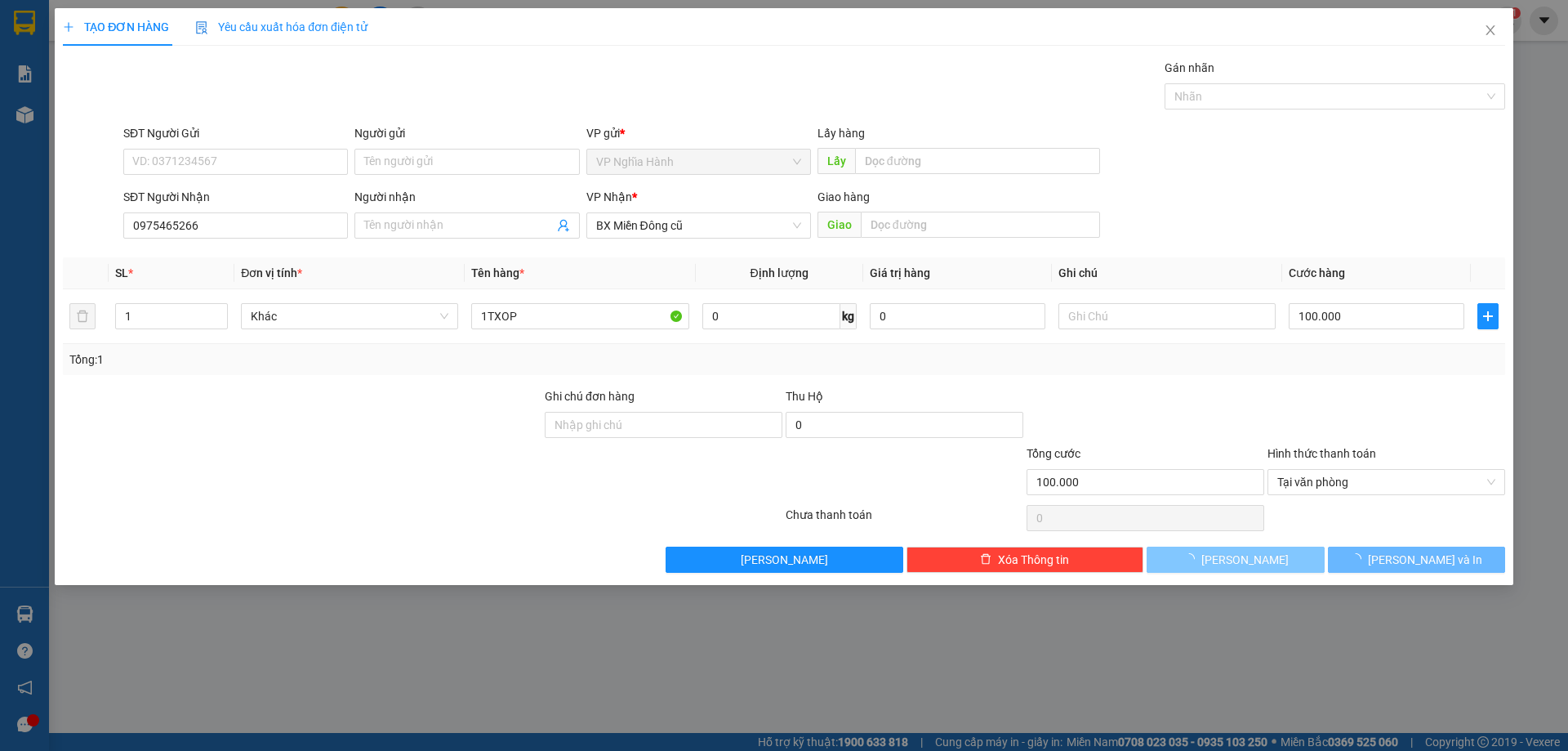
type input "0"
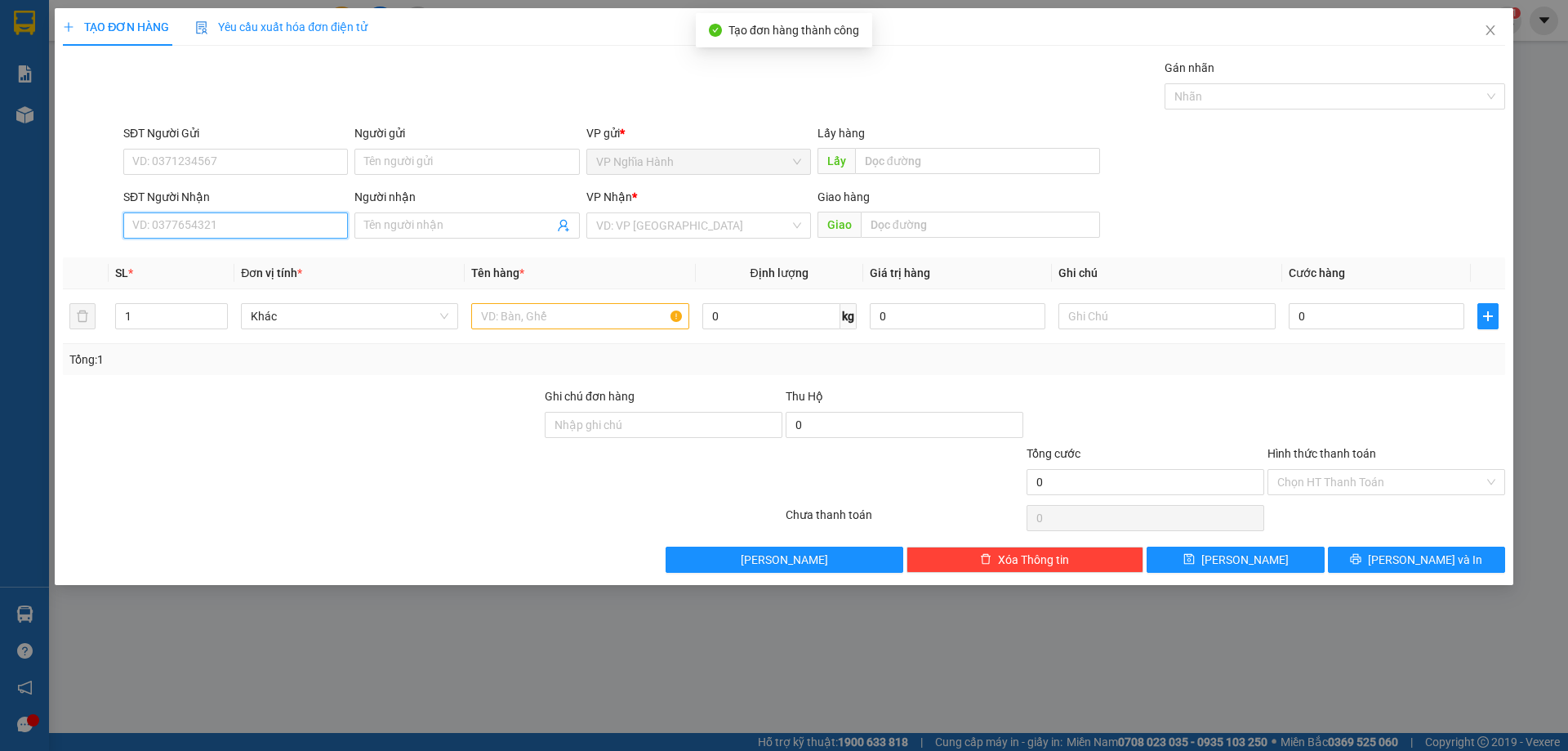
click at [284, 219] on input "SĐT Người Nhận" at bounding box center [235, 226] width 225 height 26
type input "0382741207"
click at [213, 256] on div "0382741207" at bounding box center [236, 257] width 205 height 18
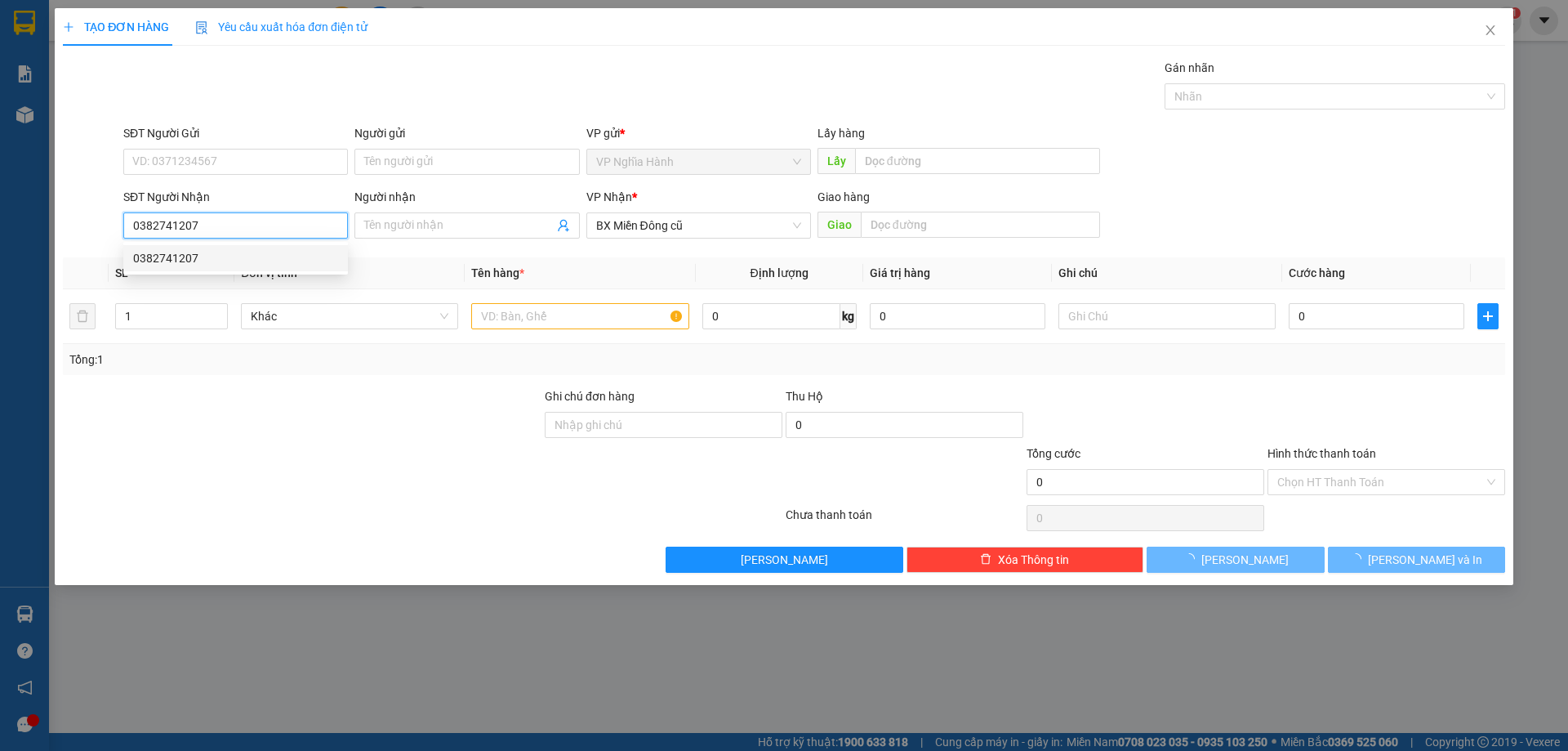
type input "70.000"
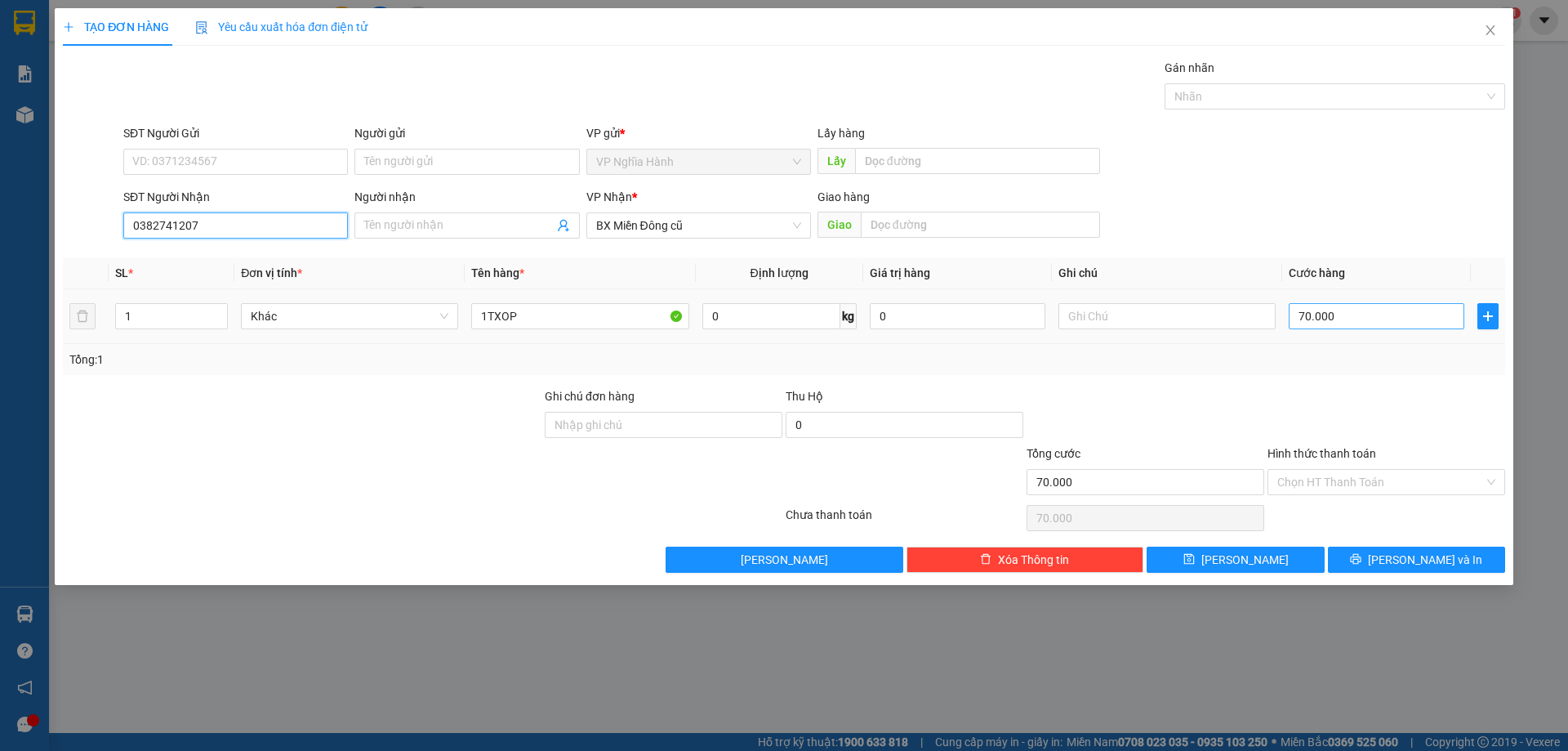
type input "0382741207"
click at [1385, 324] on input "70.000" at bounding box center [1377, 316] width 176 height 26
type input "8"
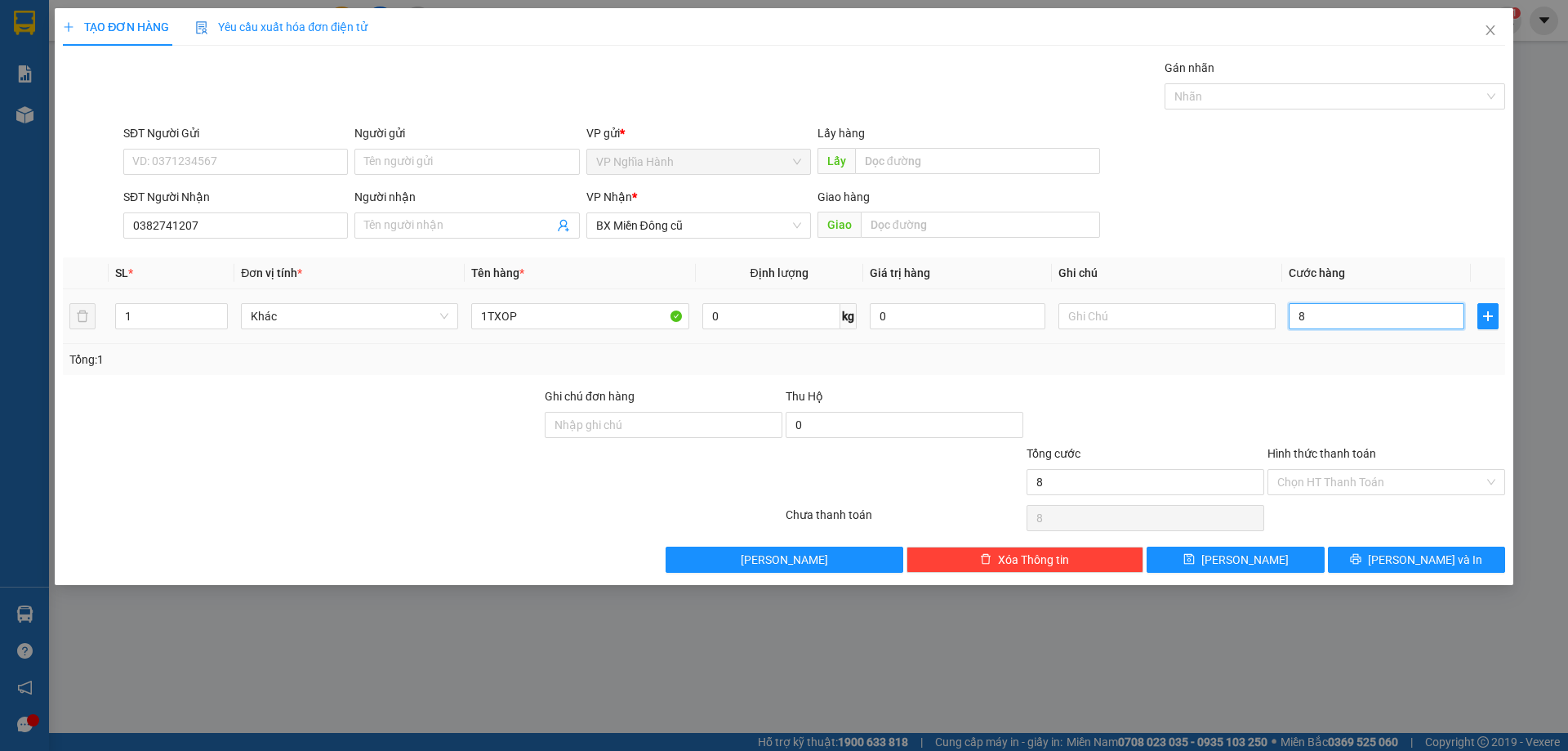
type input "80"
type input "80.000"
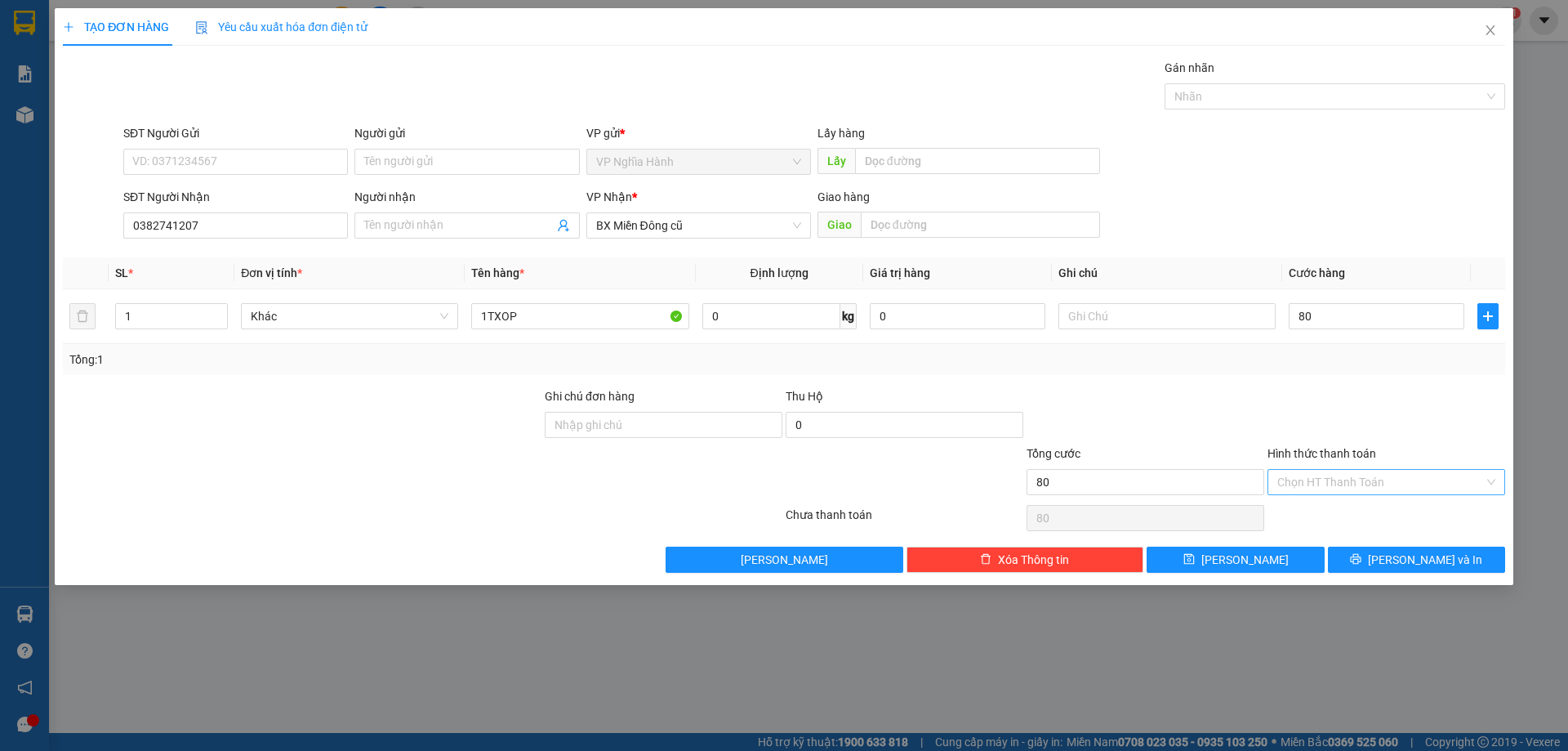
type input "80.000"
click at [1317, 481] on input "Hình thức thanh toán" at bounding box center [1381, 482] width 207 height 25
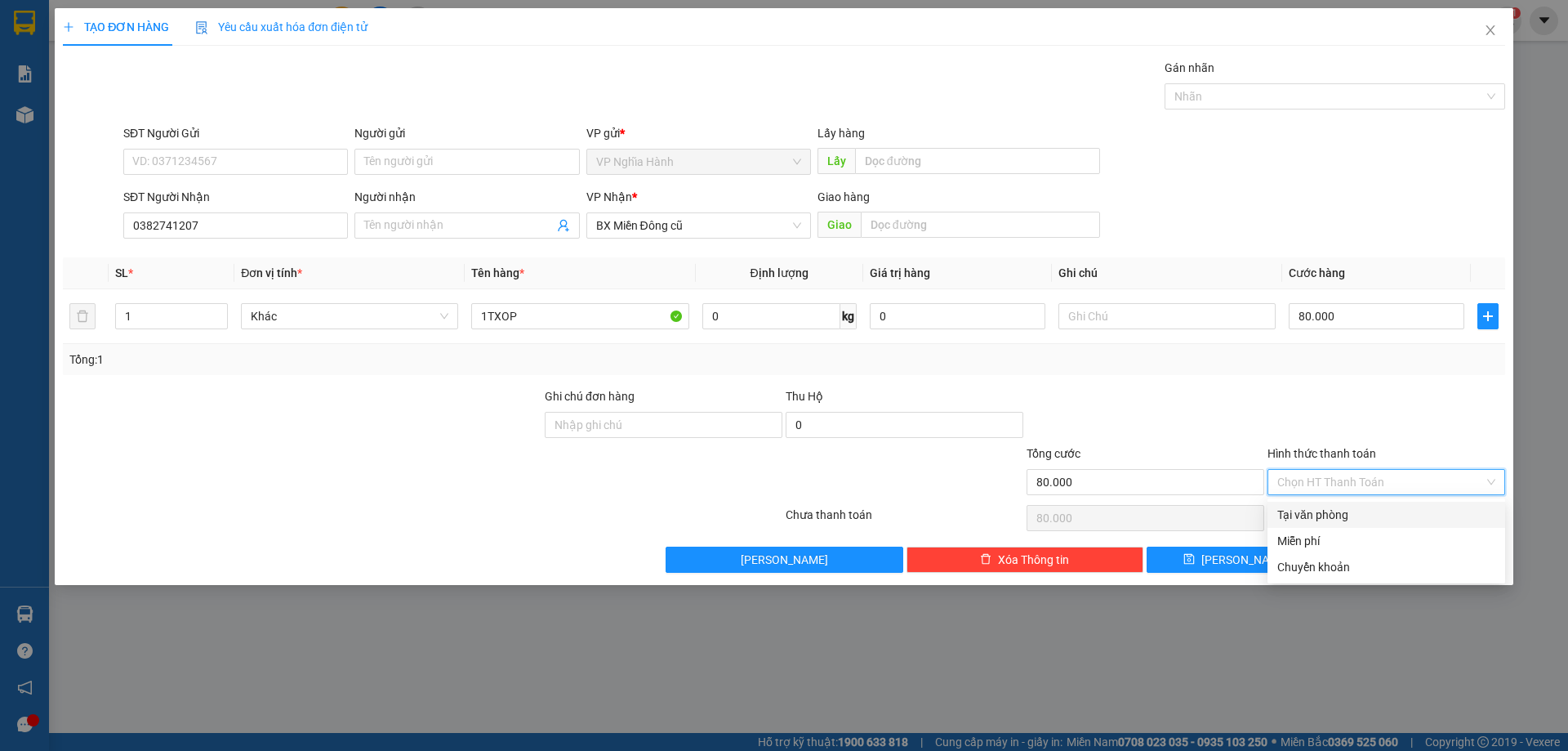
click at [1321, 503] on div "Tại văn phòng" at bounding box center [1386, 515] width 238 height 26
type input "0"
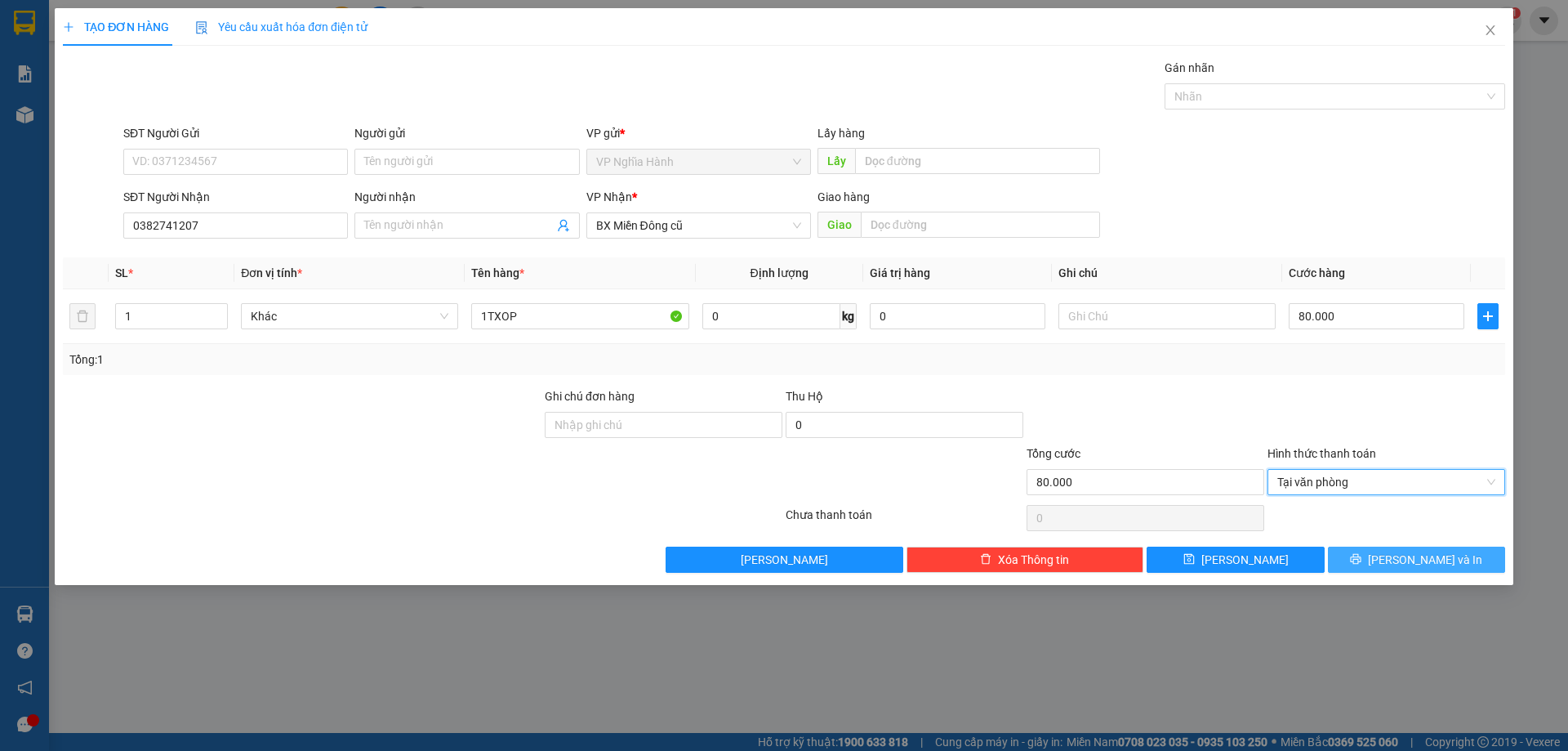
click at [1368, 556] on button "Lưu và In" at bounding box center [1417, 560] width 178 height 26
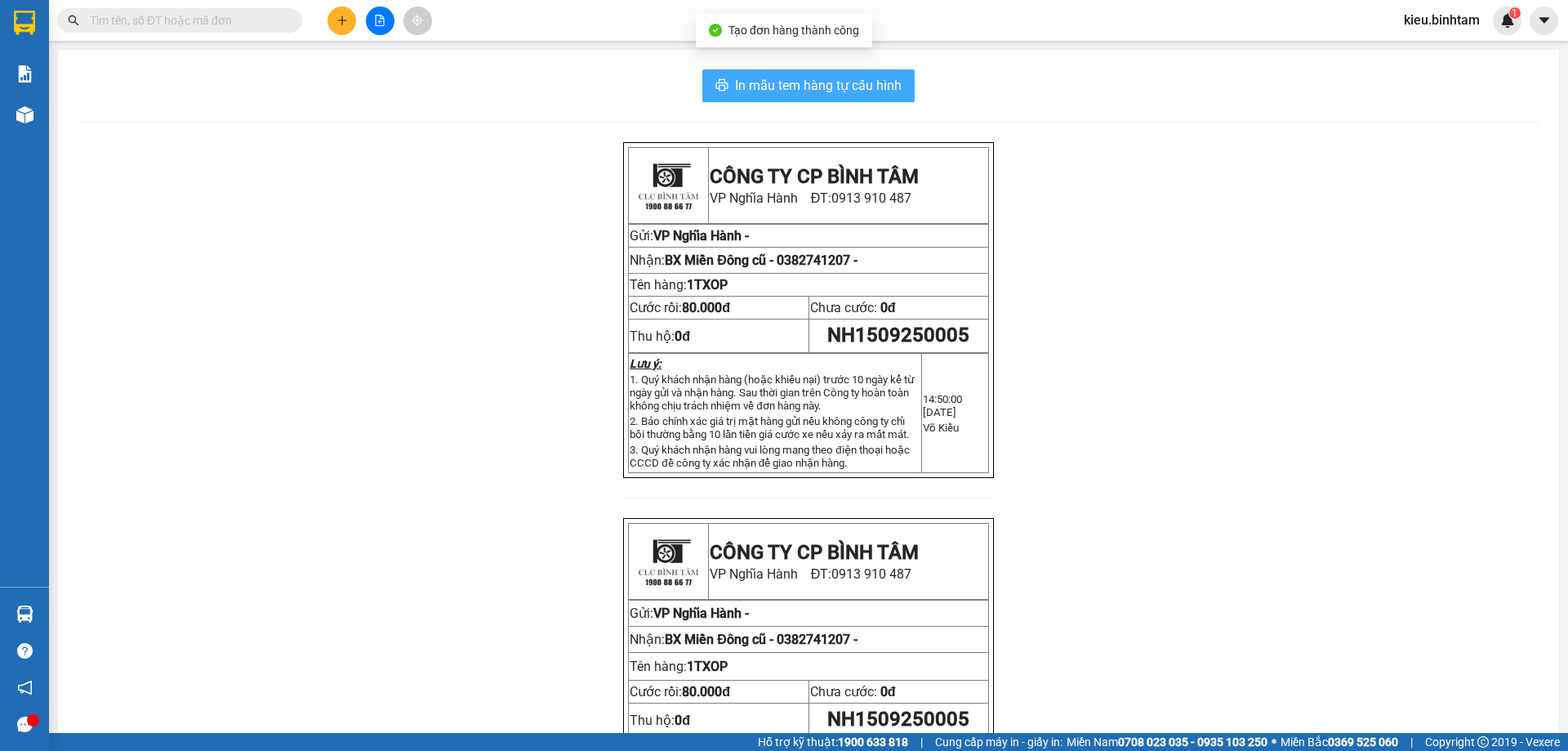
click at [826, 76] on span "In mẫu tem hàng tự cấu hình" at bounding box center [818, 85] width 166 height 20
click at [335, 18] on button at bounding box center [341, 20] width 29 height 29
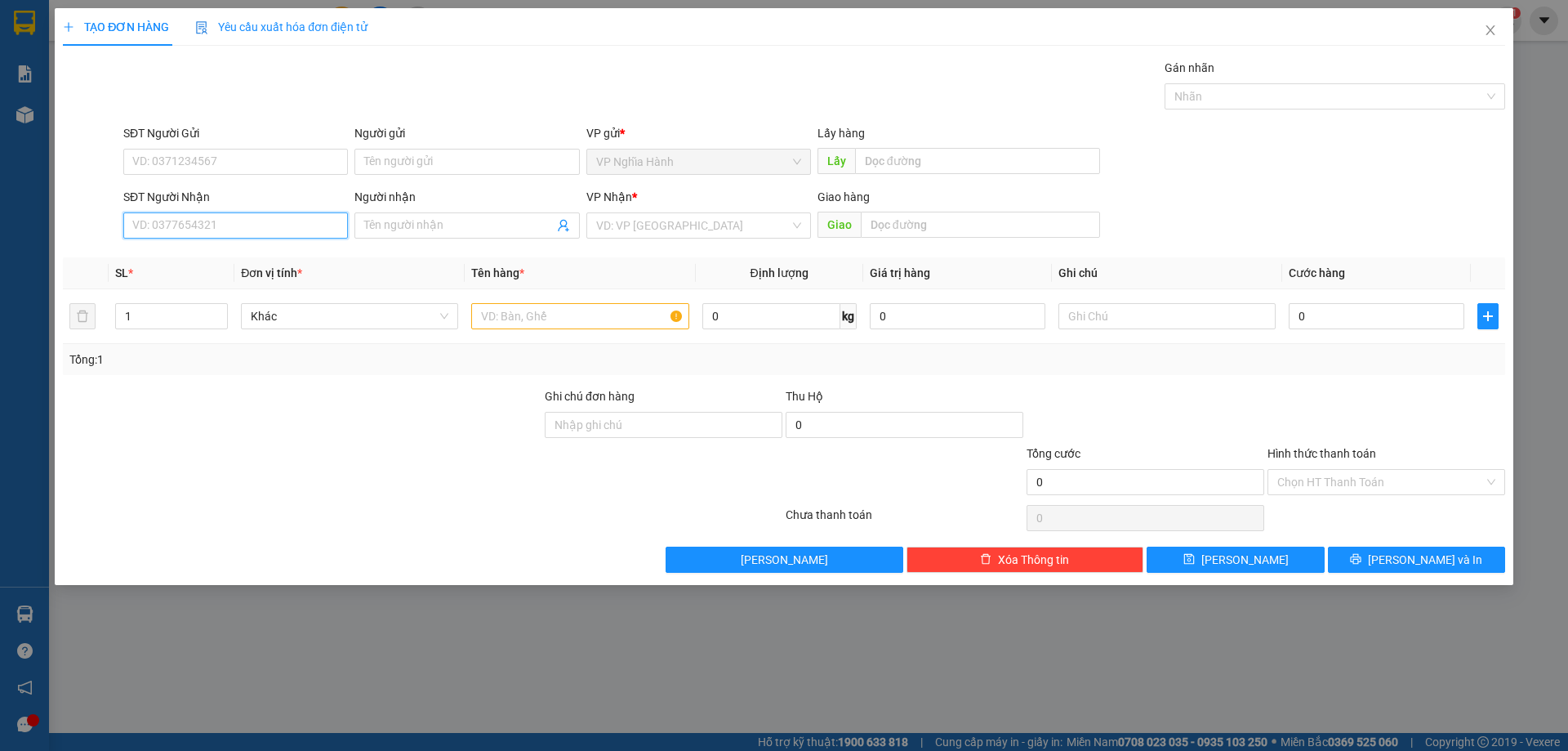
click at [241, 227] on input "SĐT Người Nhận" at bounding box center [235, 226] width 225 height 26
type input "0336243339"
click at [627, 216] on input "search" at bounding box center [692, 226] width 193 height 25
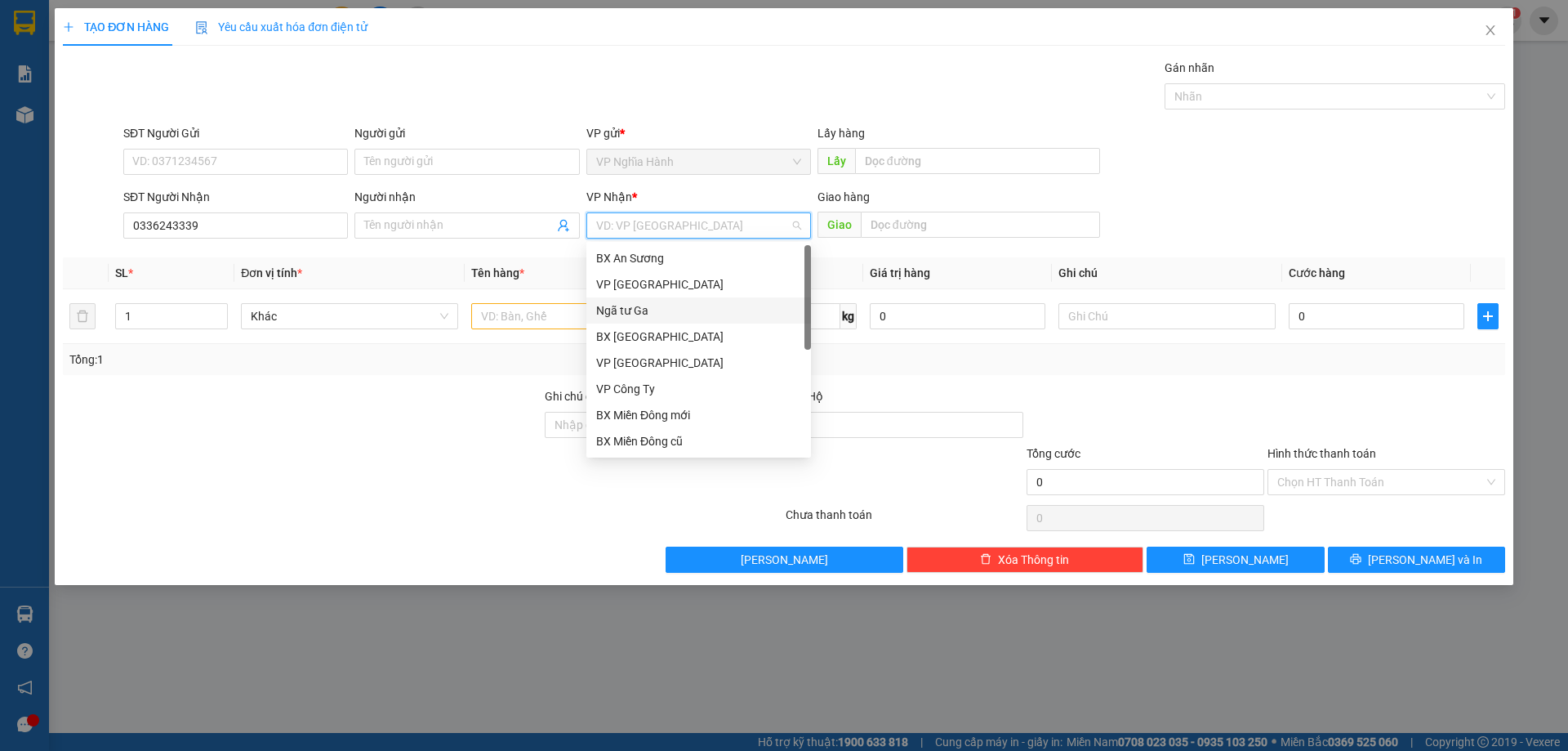
click at [651, 311] on div "Ngã tư Ga" at bounding box center [699, 310] width 205 height 18
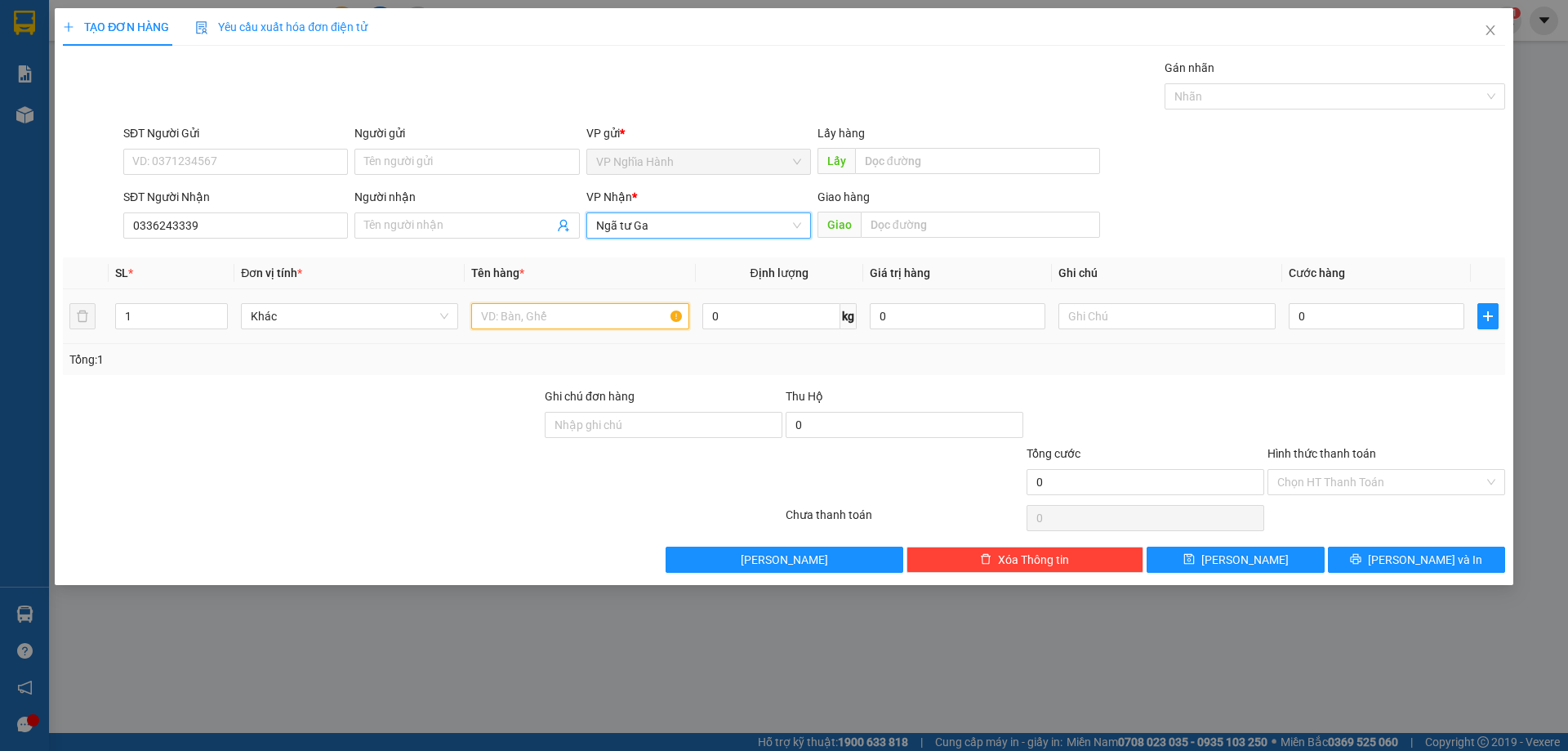
click at [564, 314] on input "text" at bounding box center [580, 316] width 217 height 26
type input "1TXOP+1BAO"
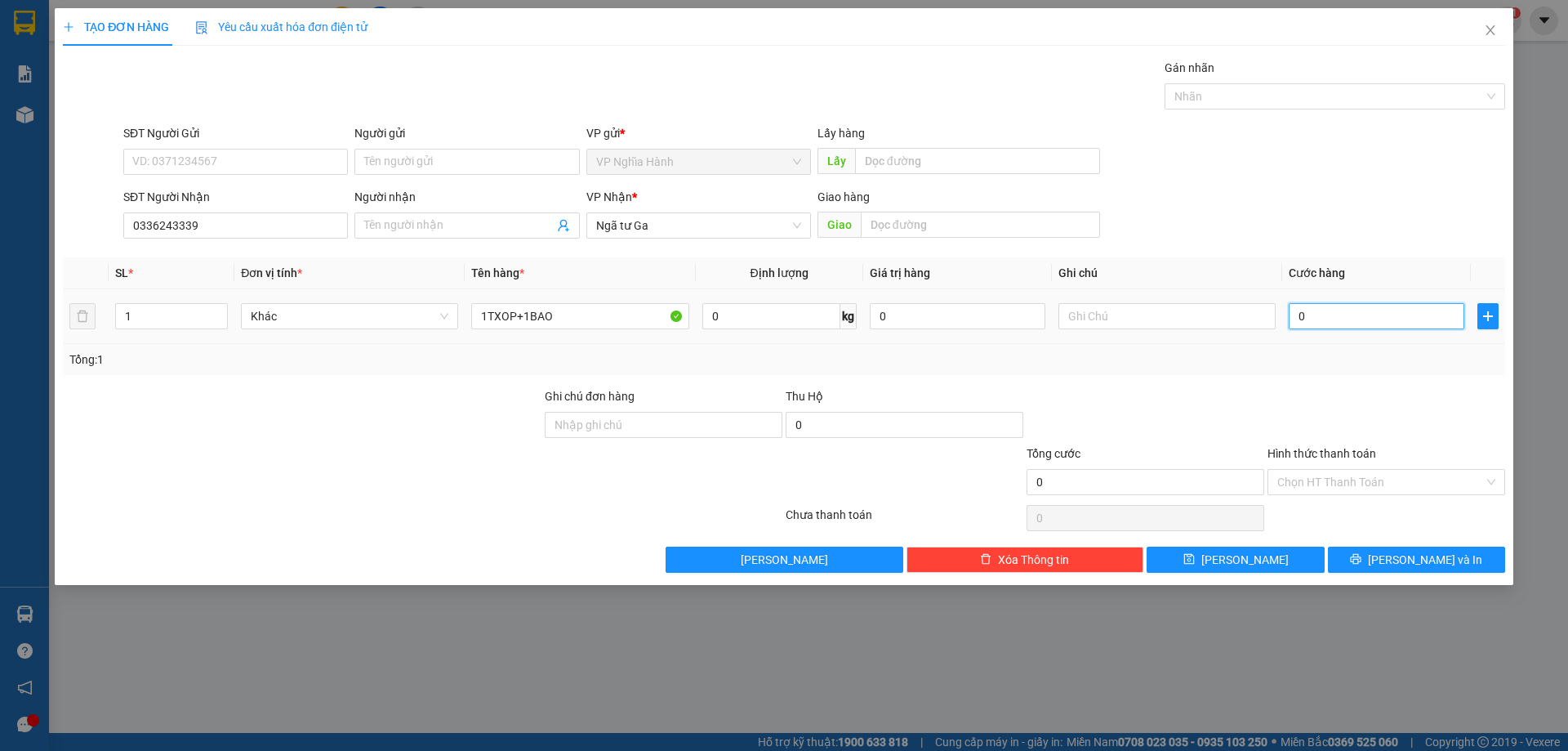
click at [1343, 319] on input "0" at bounding box center [1377, 316] width 176 height 26
type input "1"
type input "17"
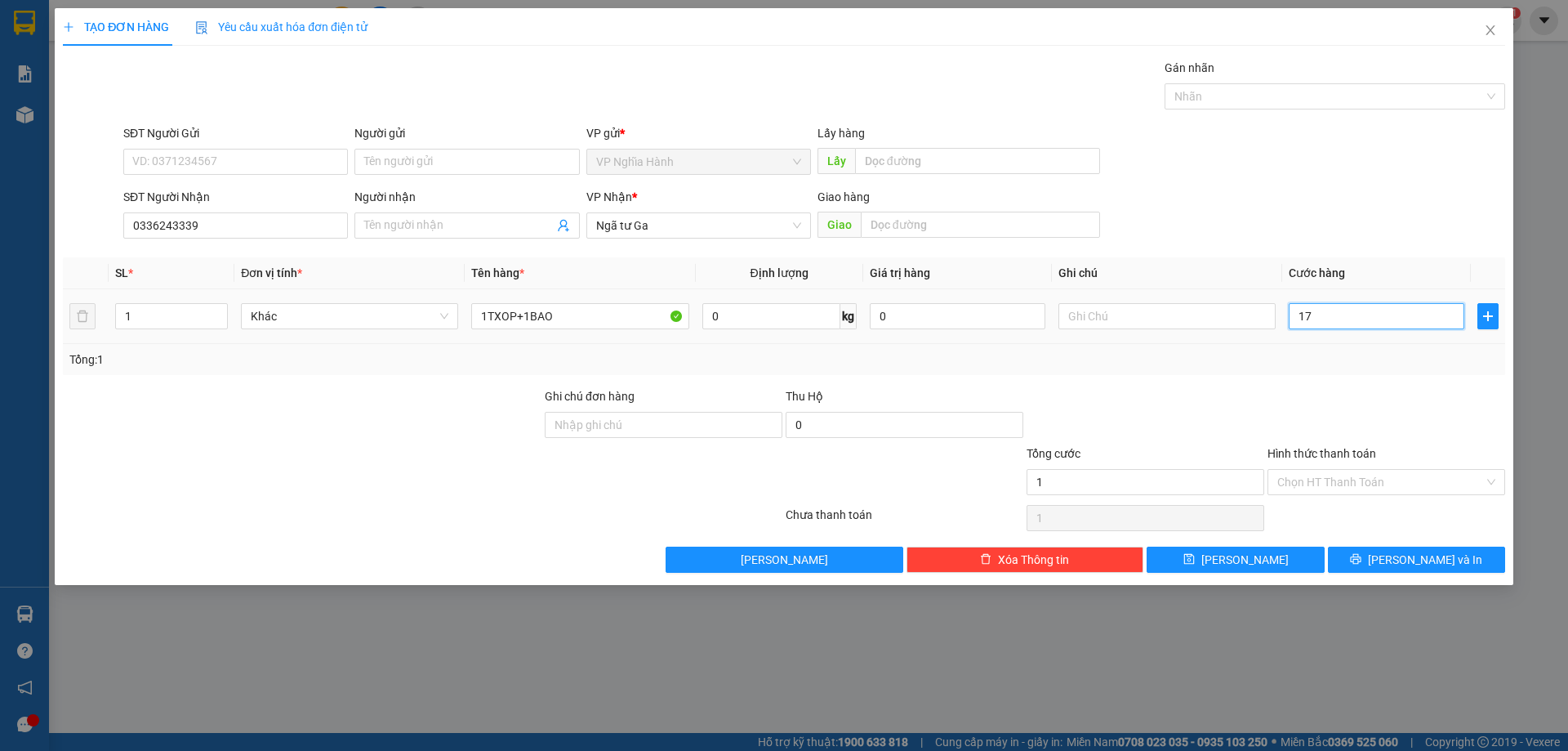
type input "17"
type input "170"
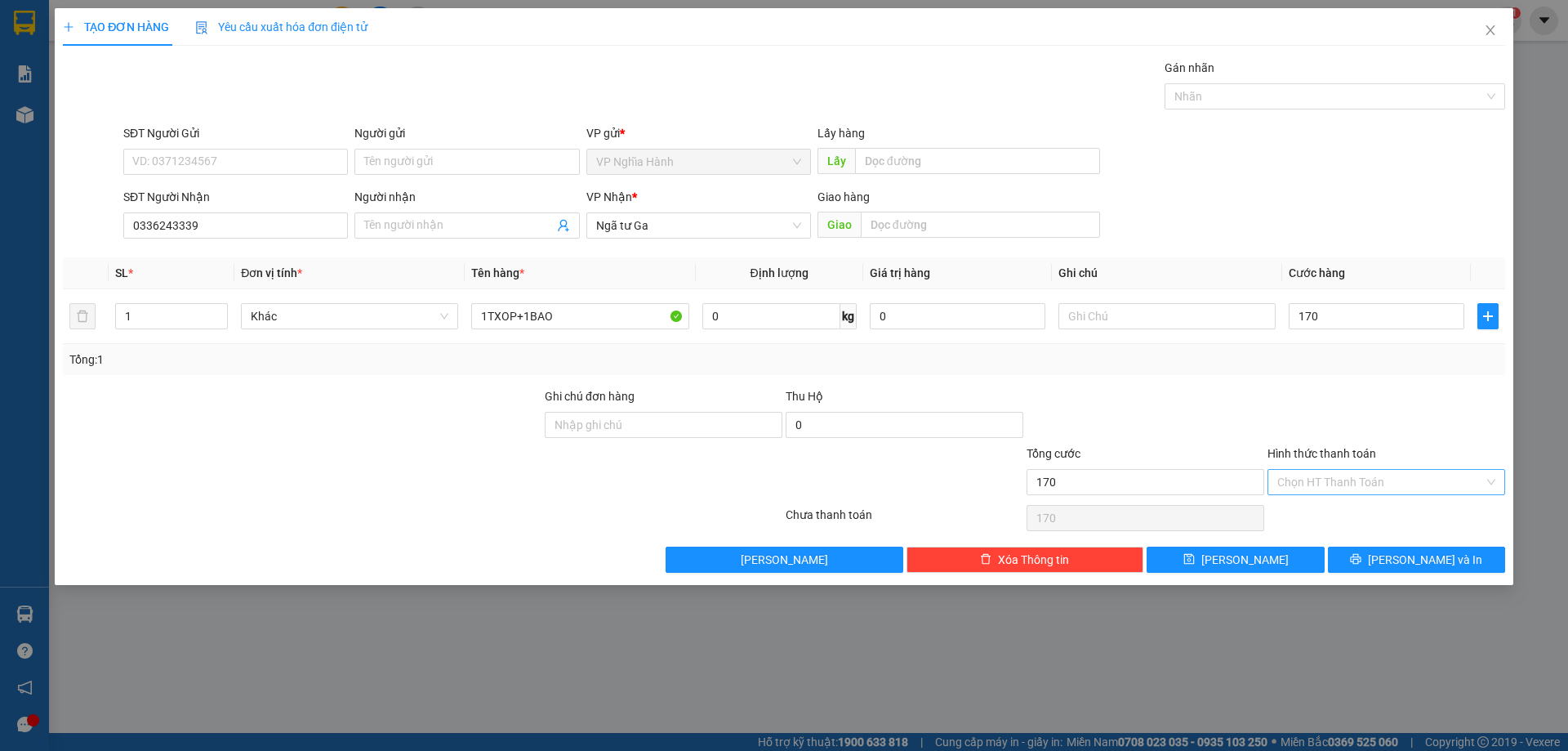
type input "170.000"
click at [1328, 482] on input "Hình thức thanh toán" at bounding box center [1381, 482] width 207 height 25
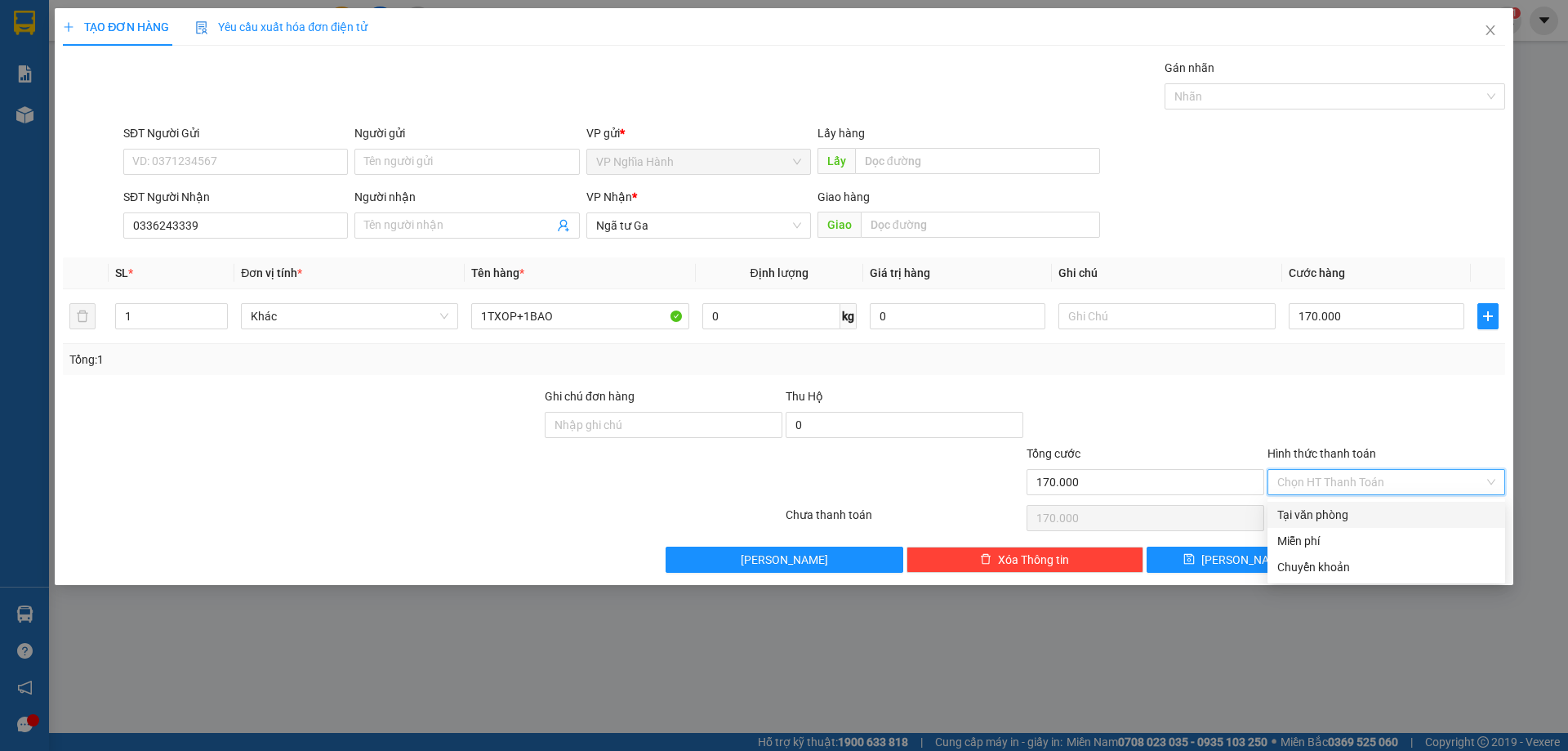
click at [1098, 404] on div at bounding box center [1145, 416] width 241 height 57
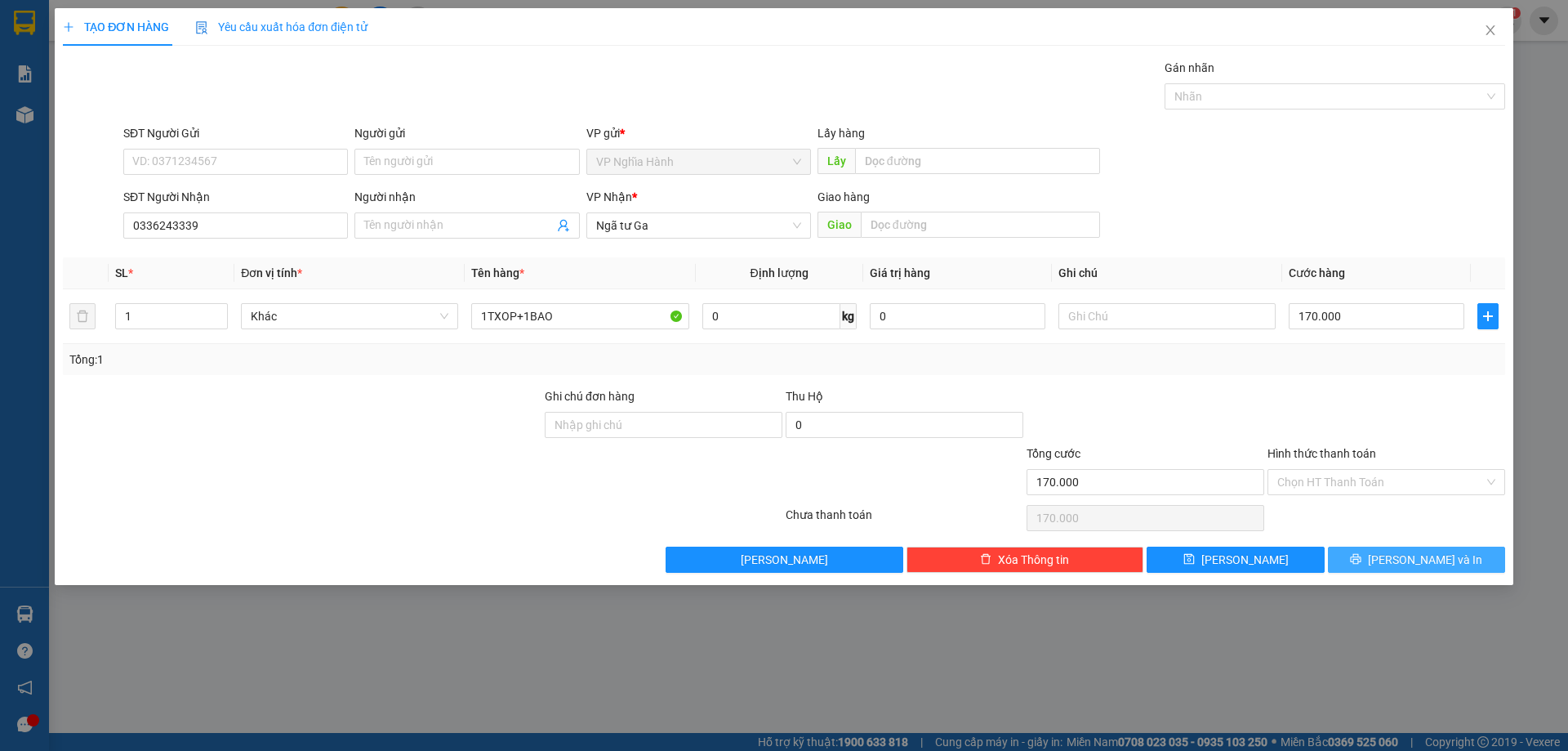
click at [1368, 560] on button "Lưu và In" at bounding box center [1417, 560] width 178 height 26
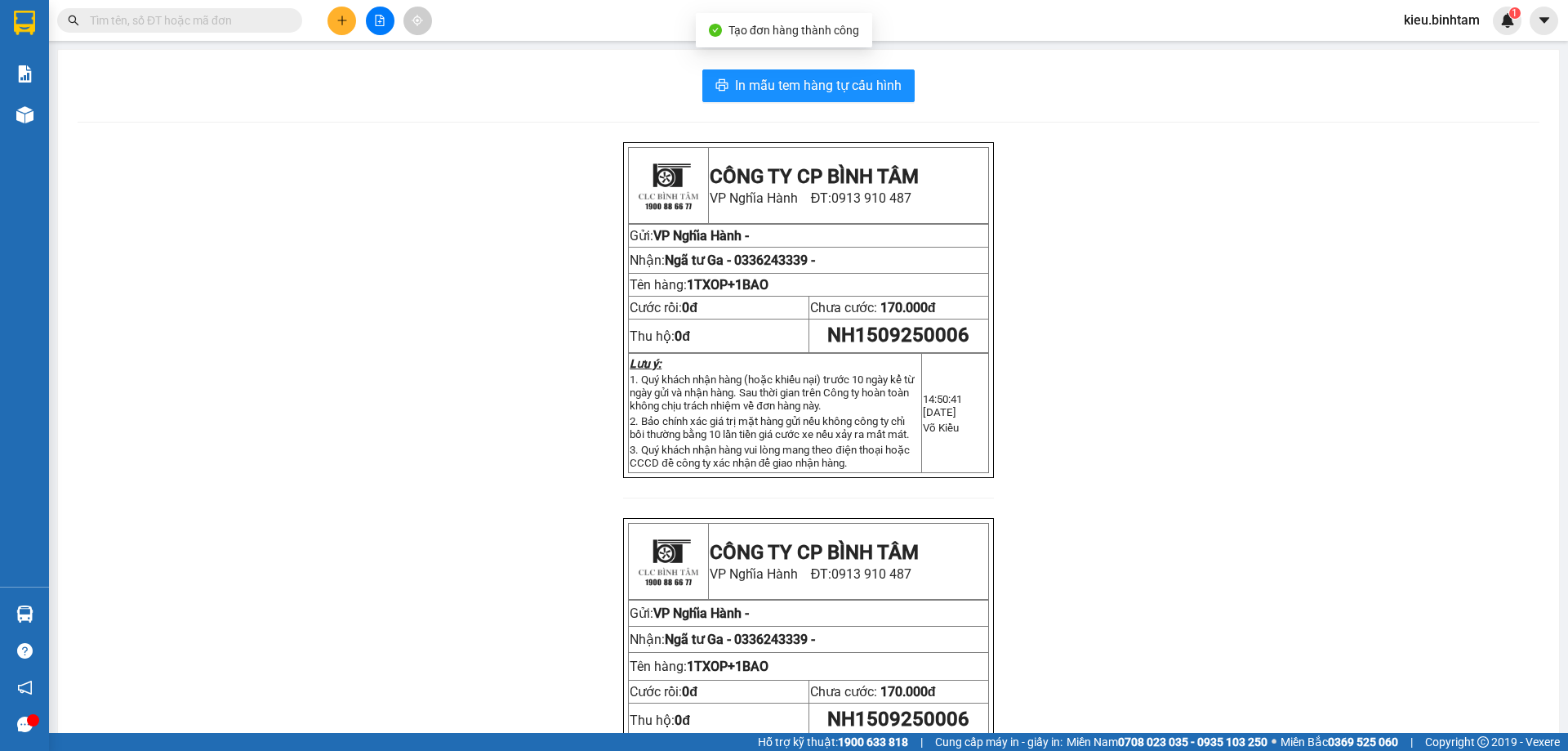
click at [869, 56] on div "In mẫu tem hàng tự cấu hình CÔNG TY CP BÌNH TÂM VP Nghĩa Hành ĐT: 0913 910 487 …" at bounding box center [809, 476] width 1501 height 853
click at [866, 68] on div "In mẫu tem hàng tự cấu hình CÔNG TY CP BÌNH TÂM VP Nghĩa Hành ĐT: 0913 910 487 …" at bounding box center [809, 476] width 1501 height 853
click at [869, 80] on span "In mẫu tem hàng tự cấu hình" at bounding box center [818, 85] width 166 height 20
